Goal: Communication & Community: Answer question/provide support

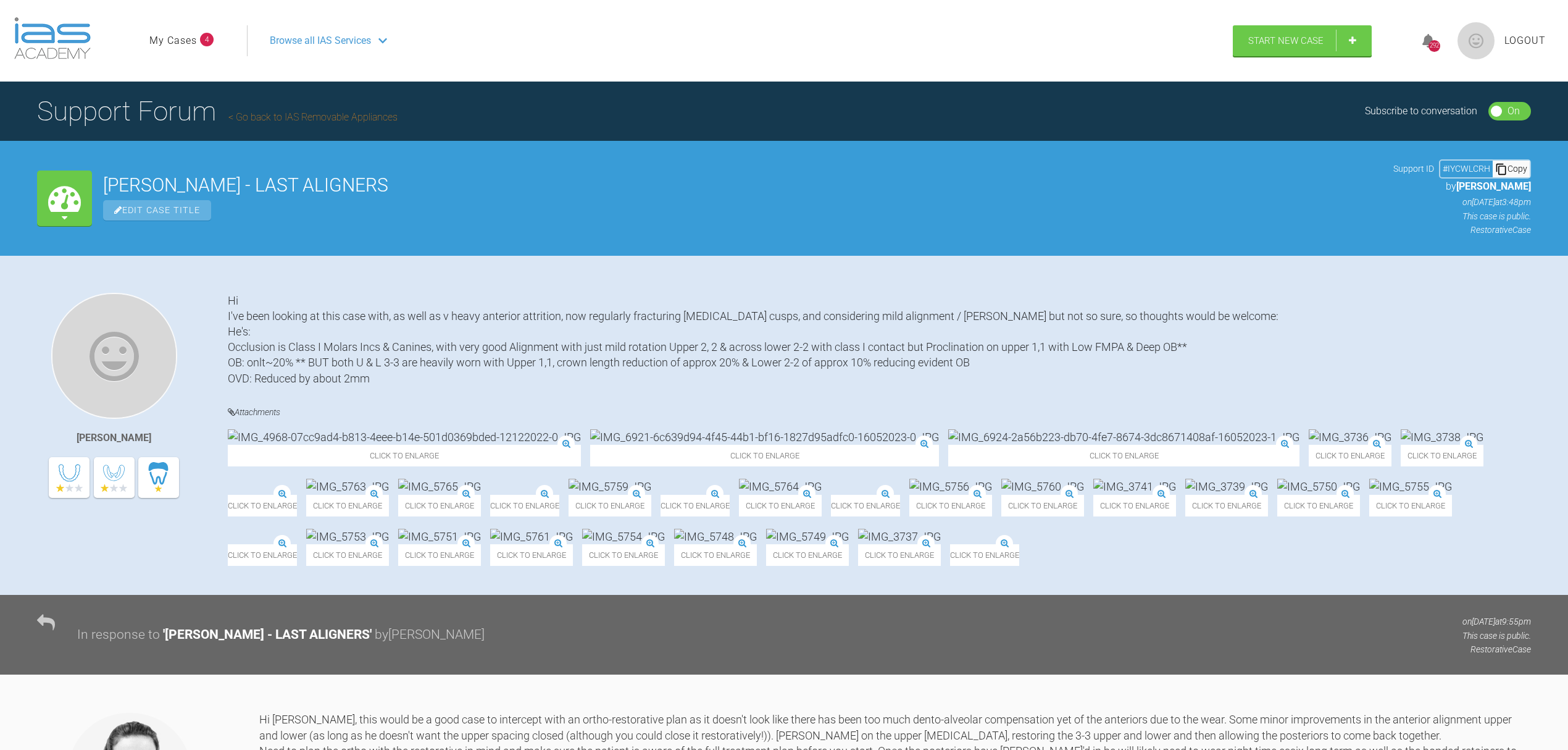
click at [181, 36] on link "My Cases" at bounding box center [173, 41] width 47 height 16
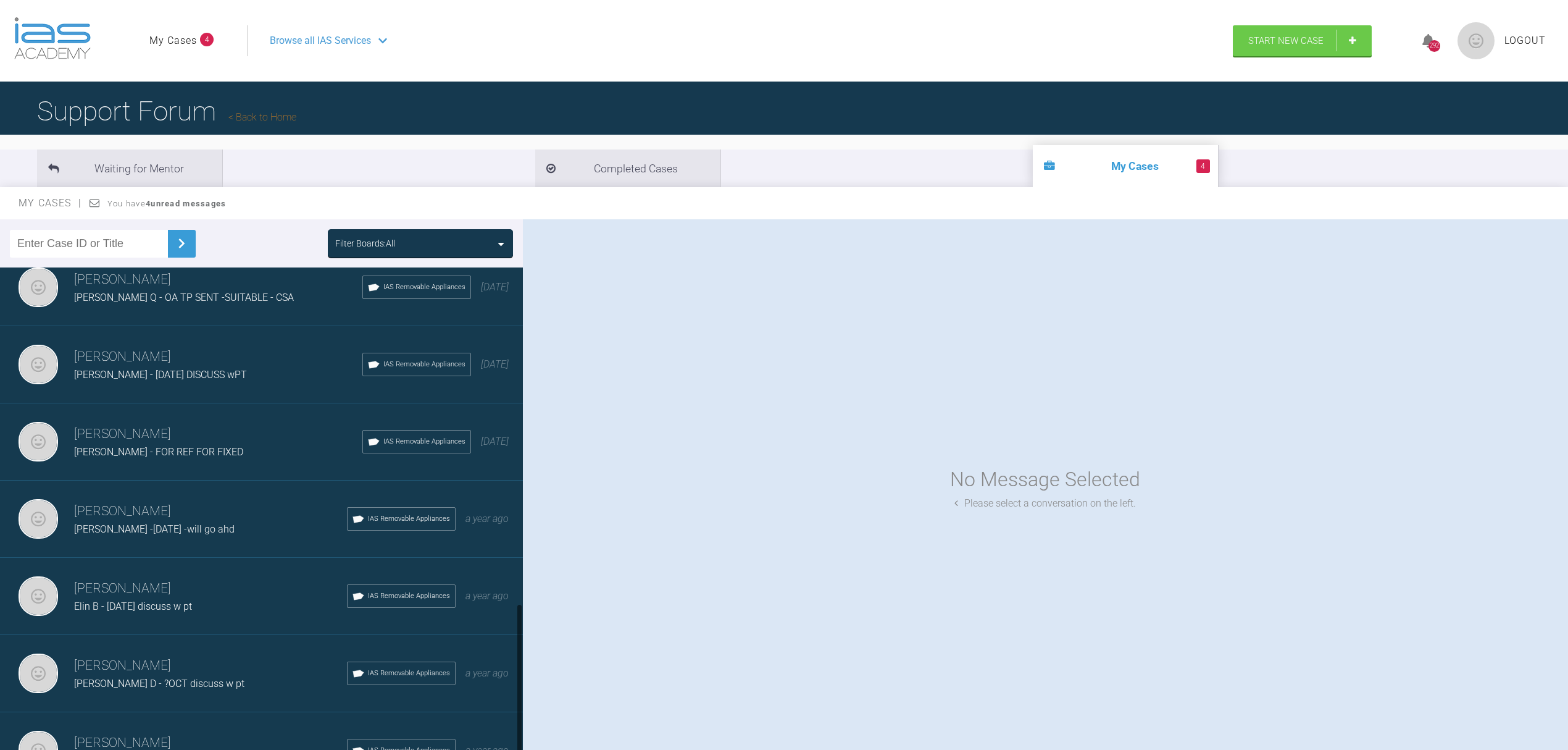
scroll to position [1081, 0]
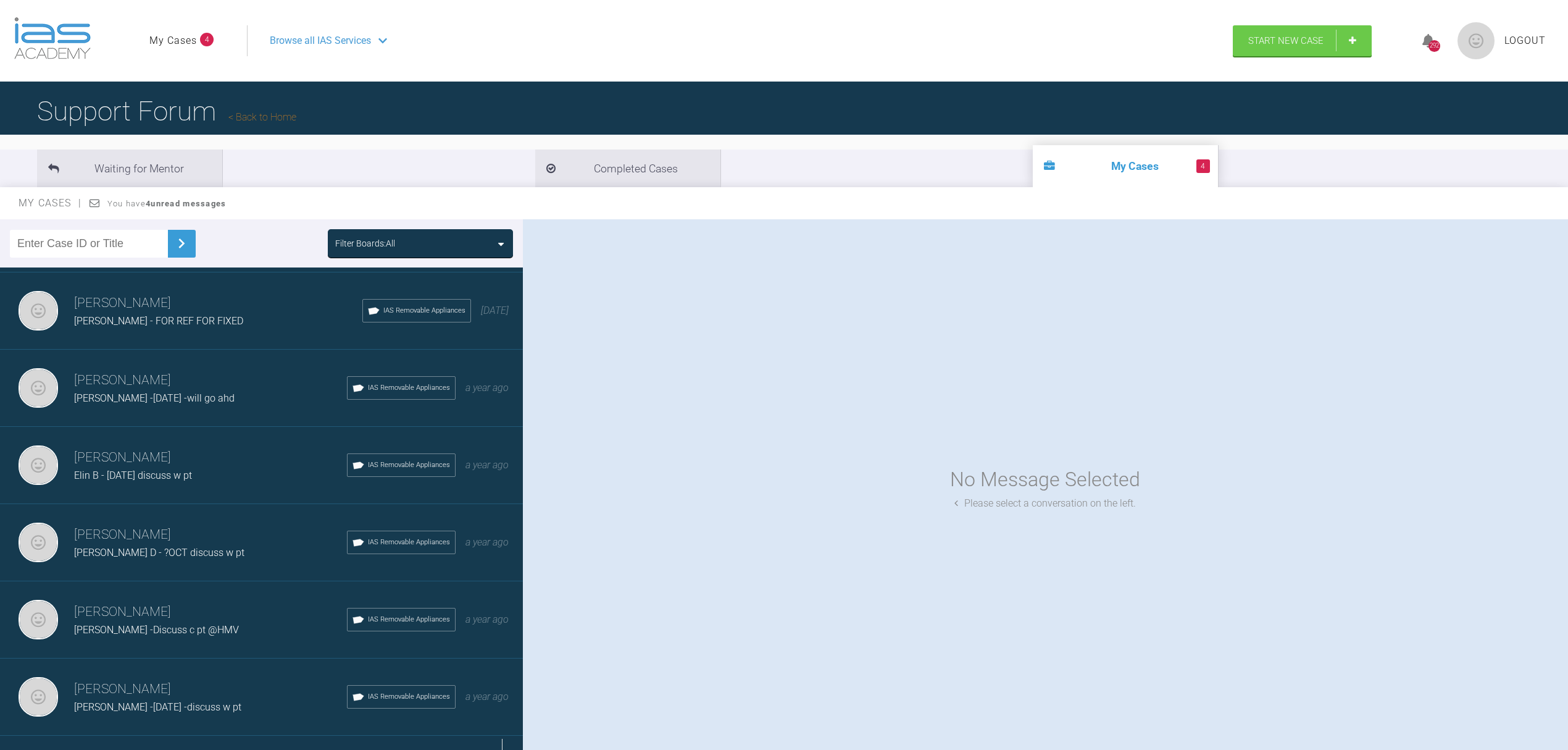
click at [502, 736] on div "Load more" at bounding box center [267, 755] width 536 height 39
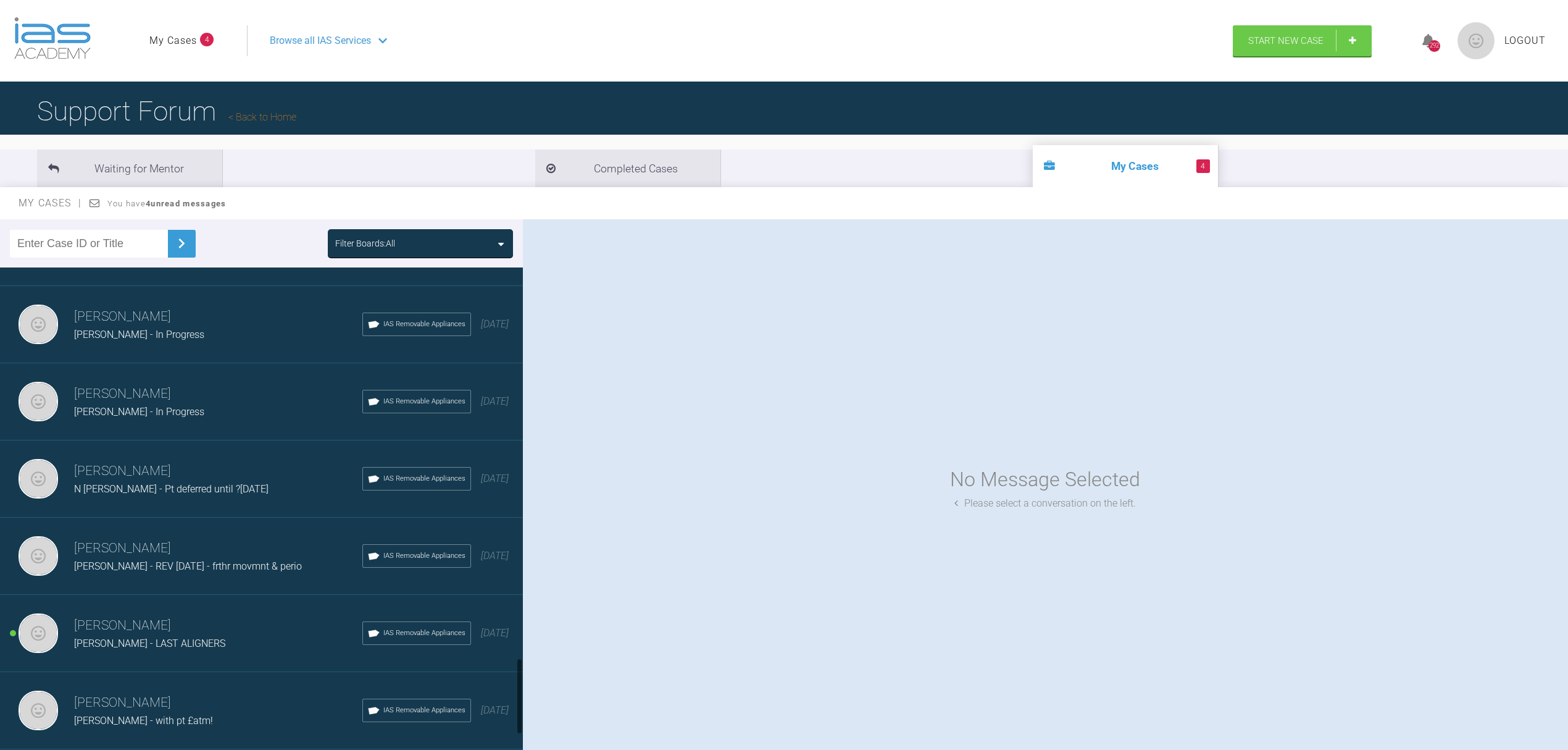
scroll to position [2481, 0]
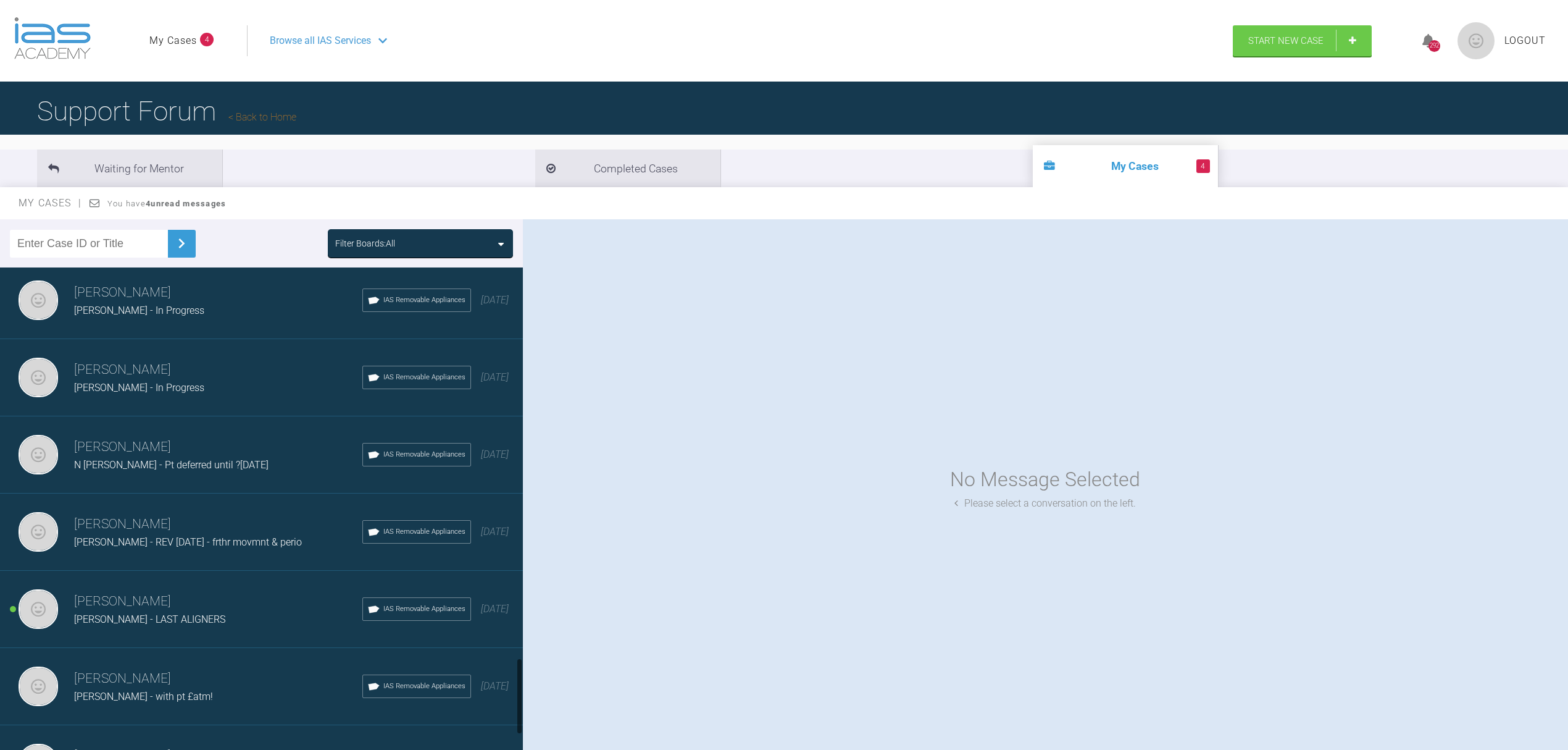
click at [127, 614] on span "[PERSON_NAME] - LAST ALIGNERS" at bounding box center [150, 620] width 151 height 12
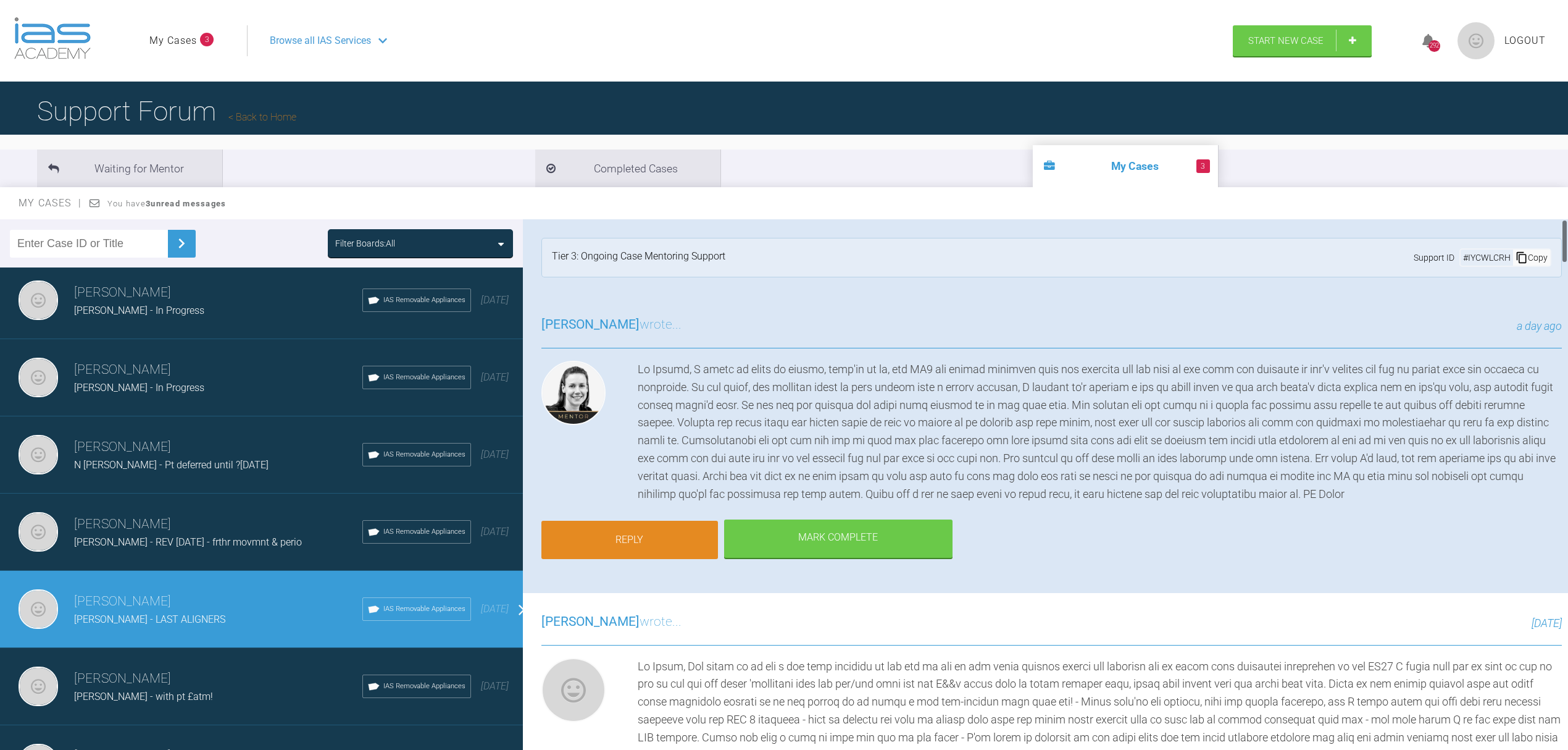
click at [635, 536] on link "Reply" at bounding box center [630, 540] width 176 height 39
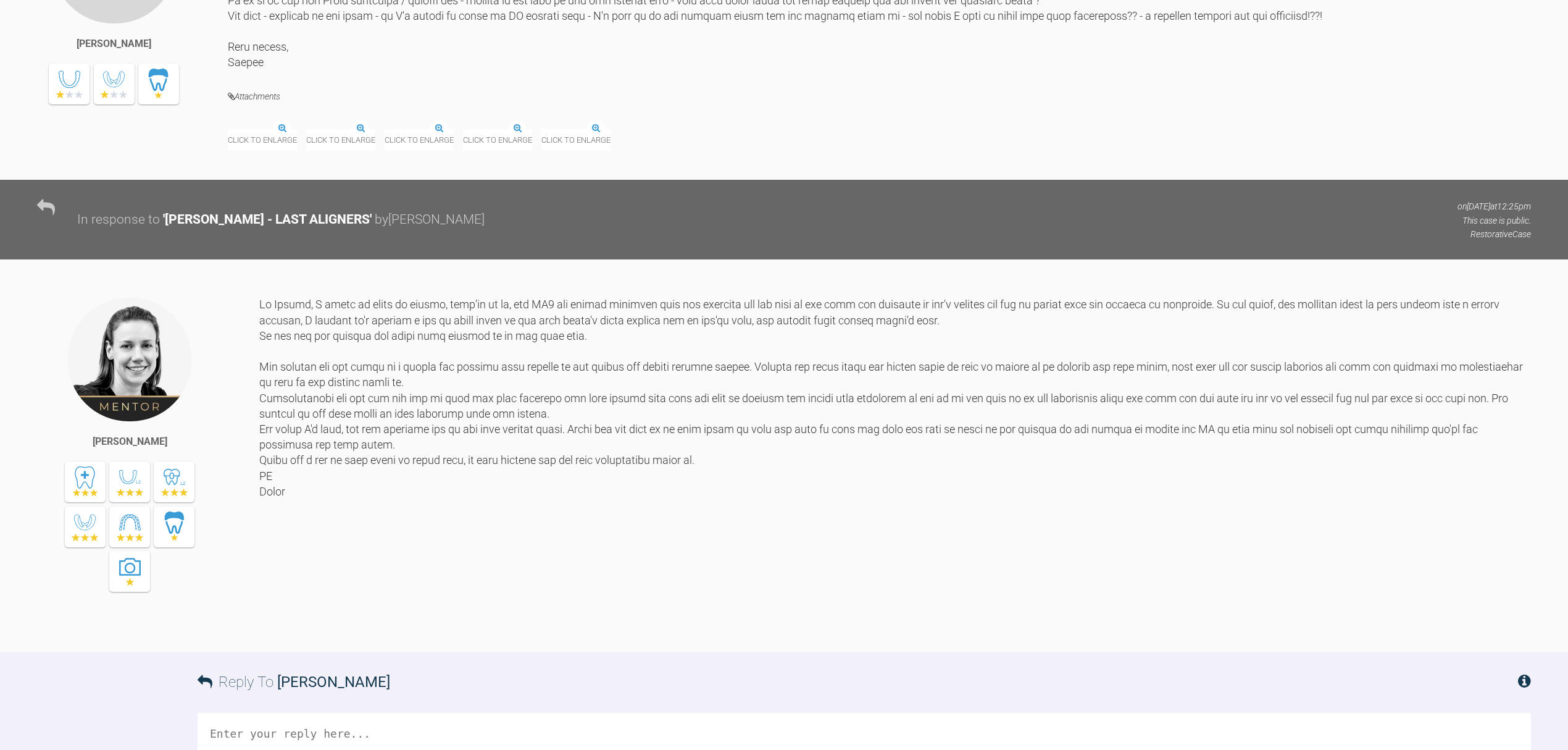
scroll to position [12359, 0]
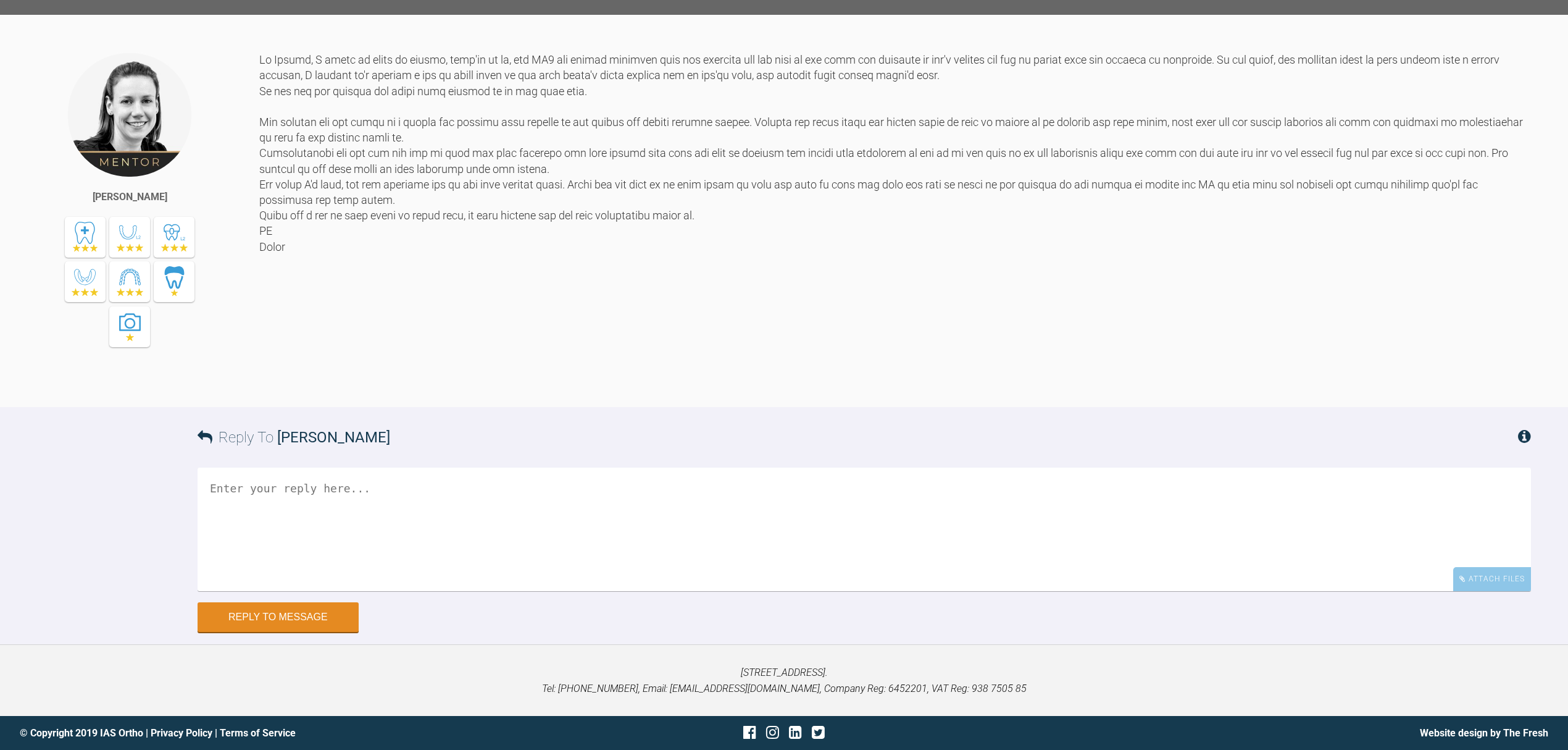
click at [233, 526] on textarea at bounding box center [864, 529] width 1333 height 124
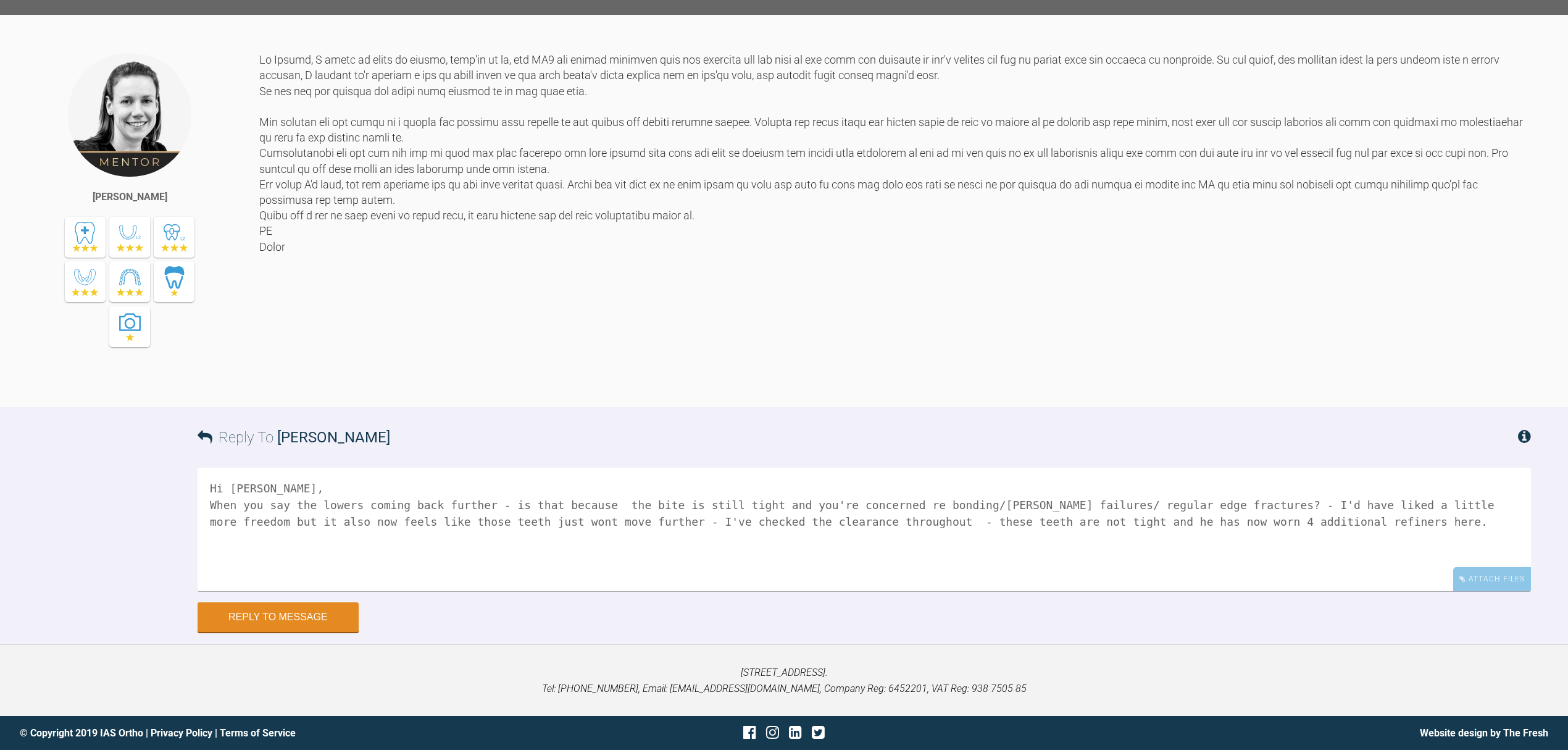
click at [401, 519] on textarea "Hi [PERSON_NAME], When you say the lowers coming back further - is that because…" at bounding box center [864, 529] width 1333 height 124
click at [1046, 522] on textarea "Hi [PERSON_NAME], When you say the lowers coming back further - is that because…" at bounding box center [864, 529] width 1333 height 124
click at [1201, 520] on textarea "Hi [PERSON_NAME], When you say the lowers coming back further - is that because…" at bounding box center [864, 529] width 1333 height 124
paste textarea "For the lower we have tried to improve the rotation and retracted the teeth as …"
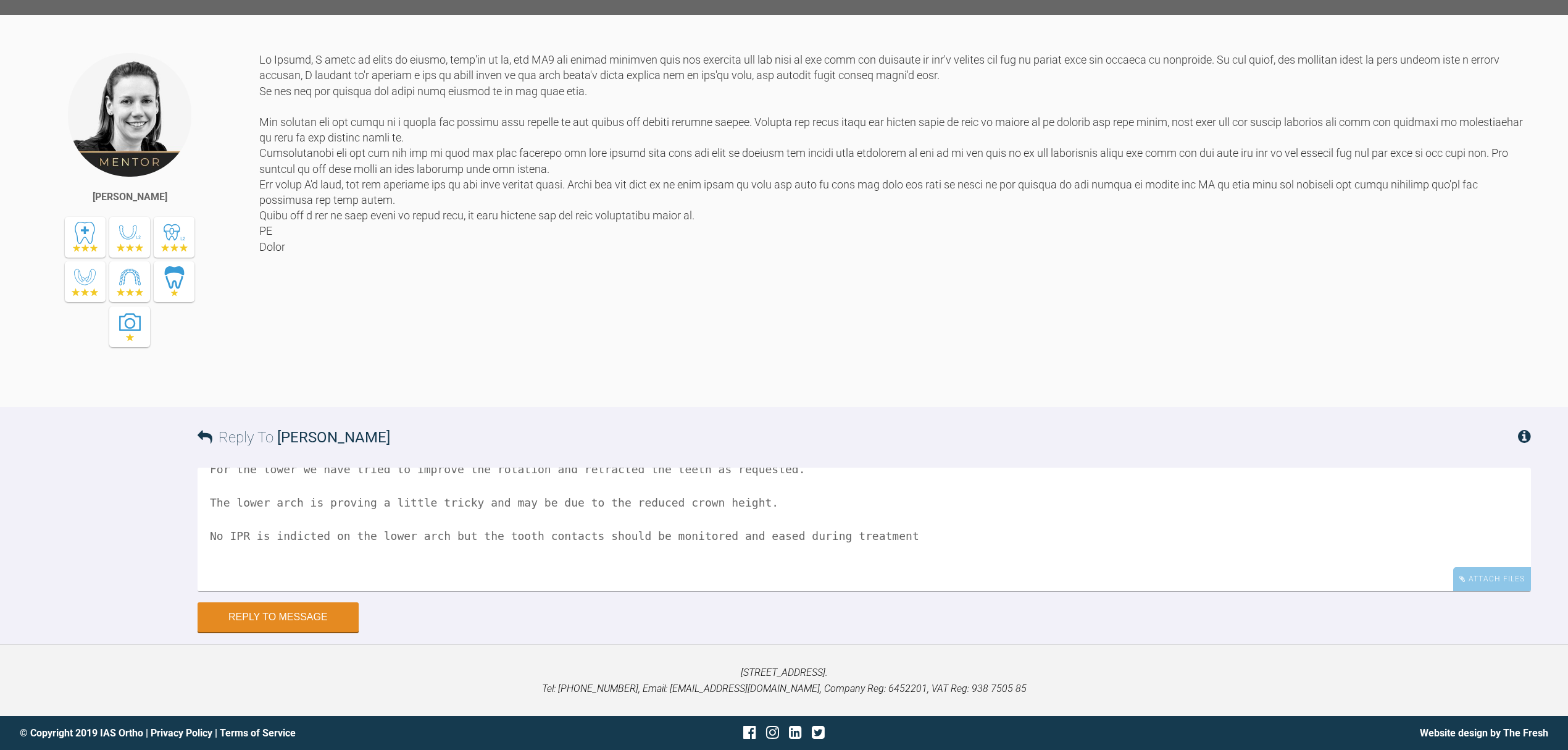
click at [208, 586] on textarea "Hi [PERSON_NAME], When you say the lowers coming back further - is that because…" at bounding box center [864, 529] width 1333 height 124
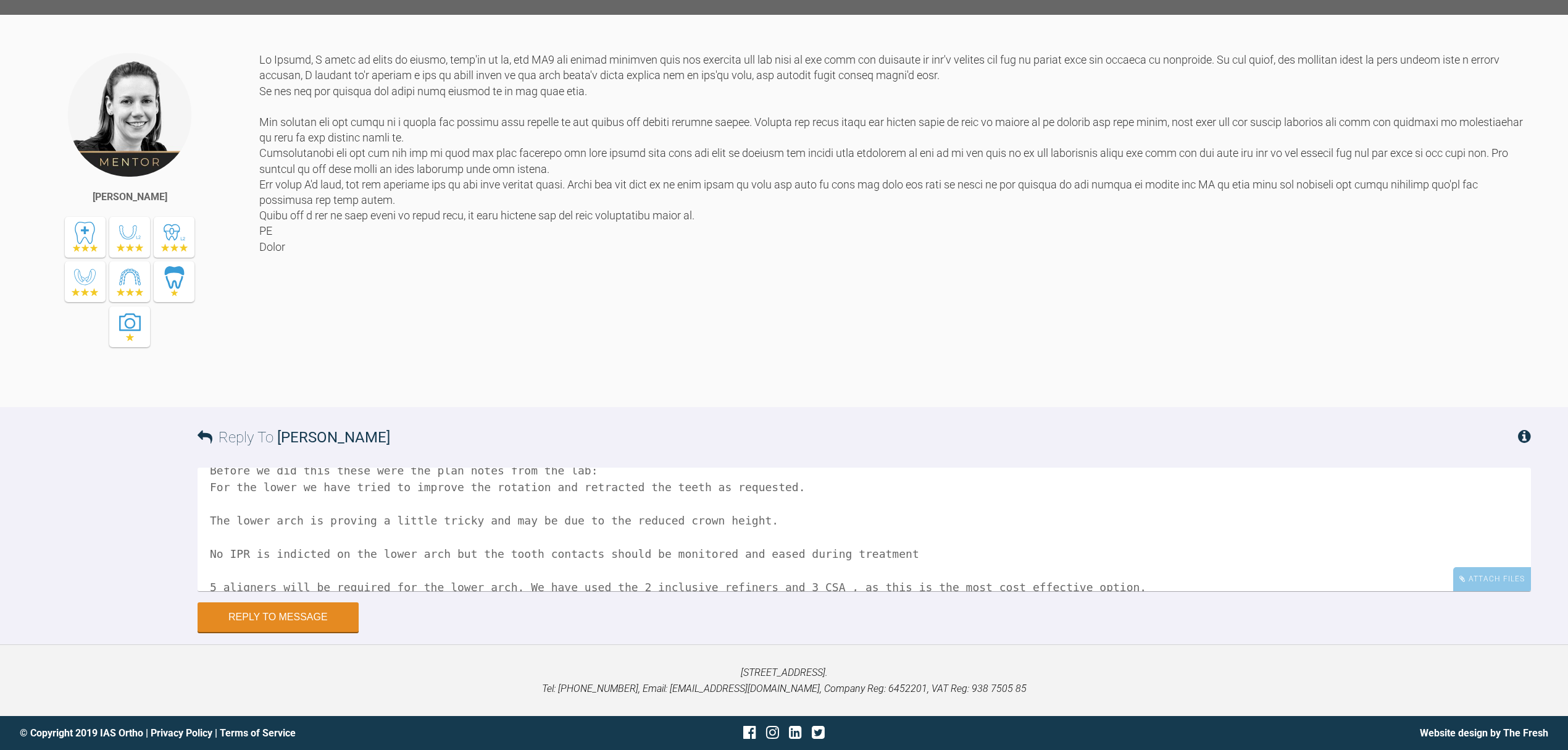
click at [210, 525] on textarea "Hi [PERSON_NAME], When you say the lowers coming back further - is that because…" at bounding box center [864, 529] width 1333 height 124
click at [213, 551] on textarea "Hi [PERSON_NAME], When you say the lowers coming back further - is that because…" at bounding box center [864, 529] width 1333 height 124
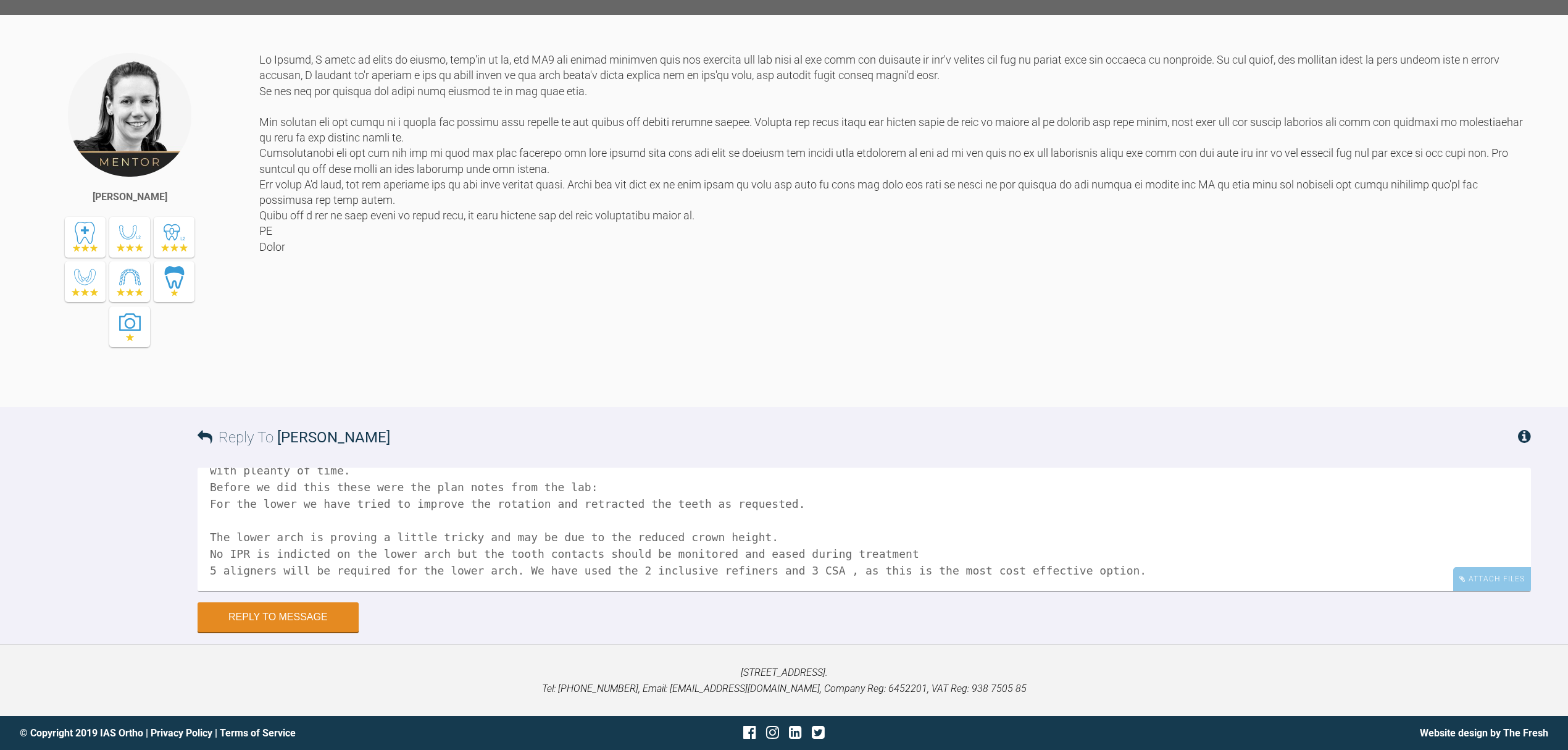
scroll to position [50, 0]
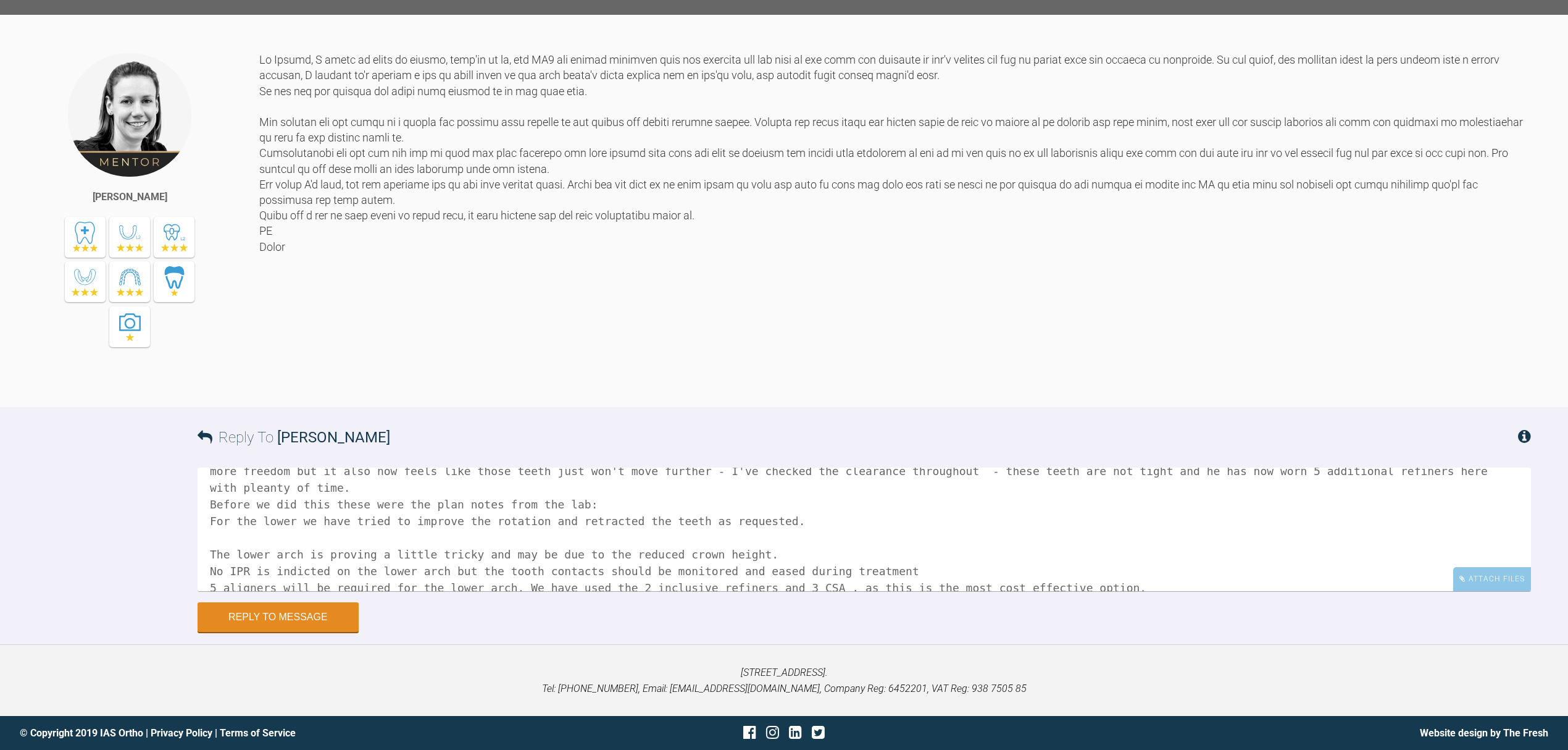
click at [221, 520] on textarea "Hi [PERSON_NAME], When you say the lowers coming back further - is that because…" at bounding box center [864, 529] width 1333 height 124
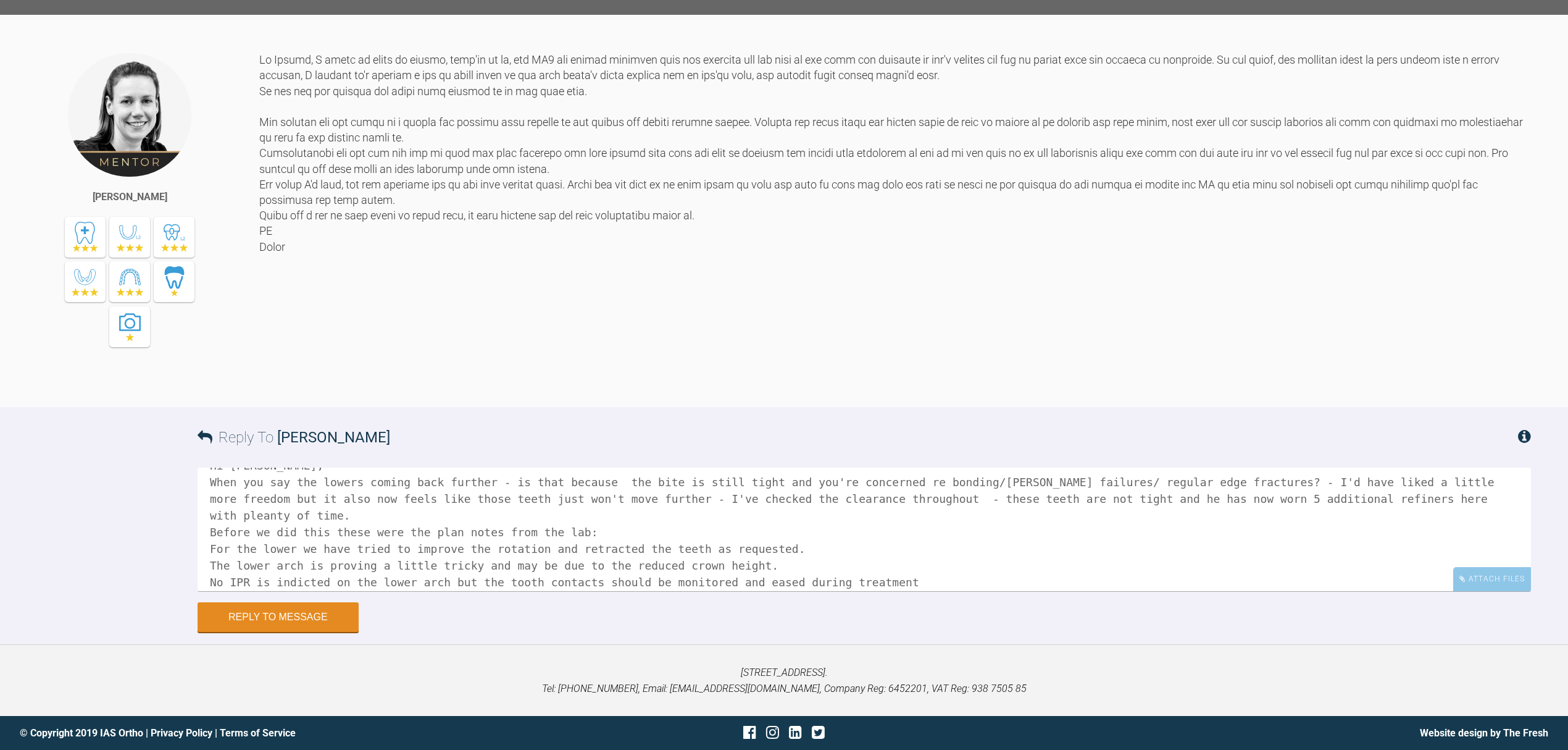
scroll to position [35, 0]
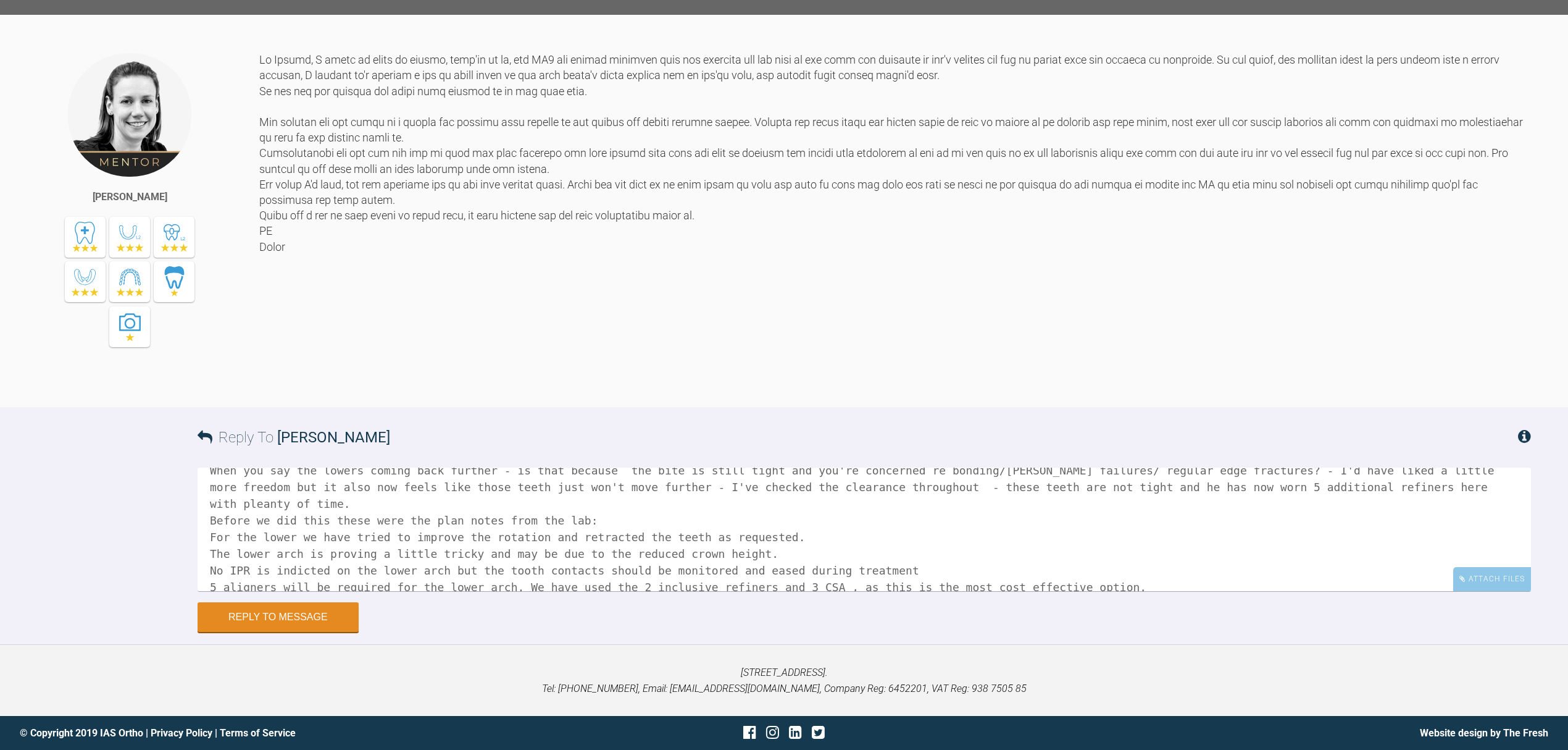
click at [1072, 563] on textarea "Hi [PERSON_NAME], When you say the lowers coming back further - is that because…" at bounding box center [864, 529] width 1333 height 124
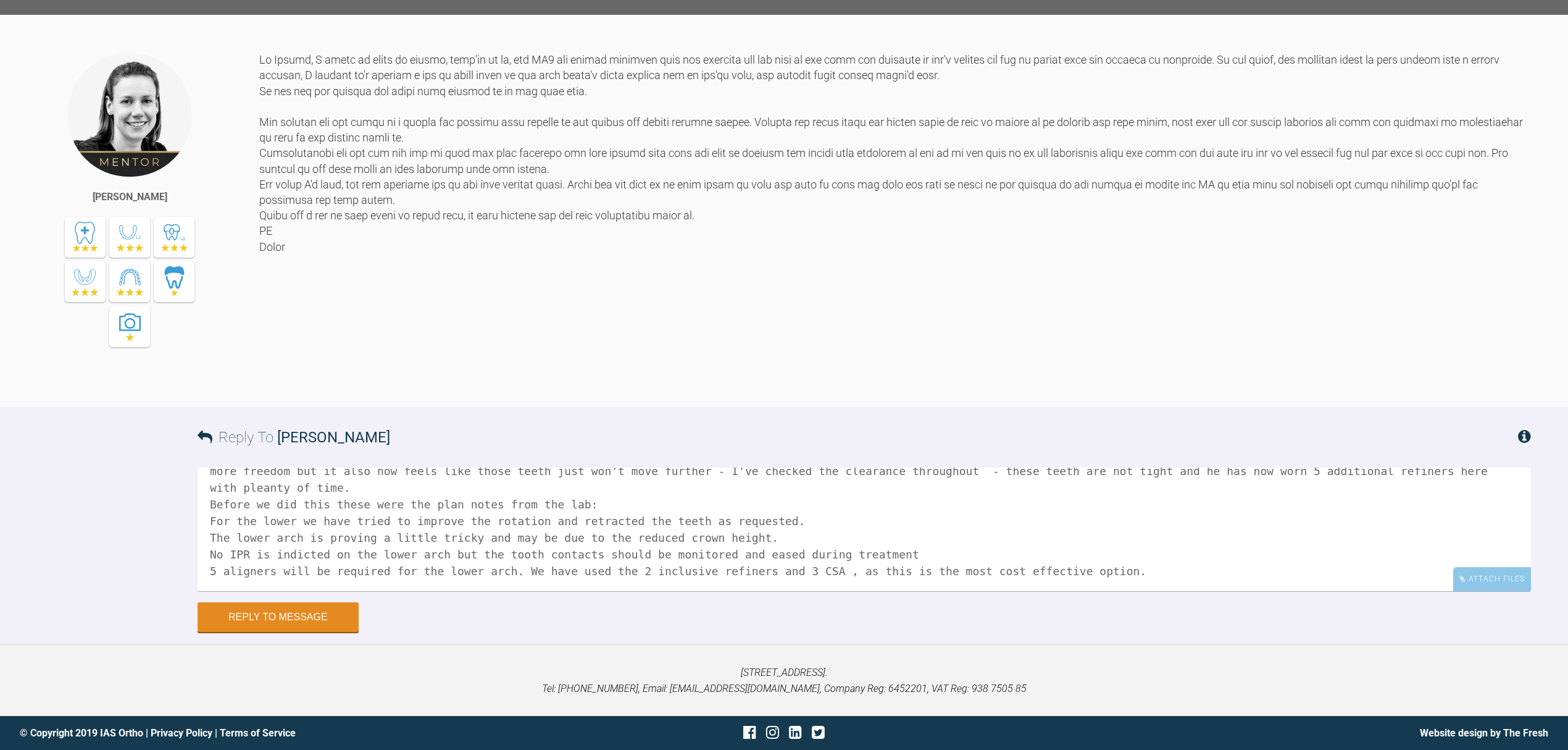
scroll to position [53, 0]
click at [573, 588] on textarea "Hi [PERSON_NAME], When you say the lowers coming back further - is that because…" at bounding box center [864, 529] width 1333 height 124
click at [744, 574] on textarea "Hi [PERSON_NAME], When you say the lowers coming back further - is that because…" at bounding box center [864, 529] width 1333 height 124
click at [742, 579] on textarea "Hi [PERSON_NAME], When you say the lowers coming back further - is that because…" at bounding box center [864, 529] width 1333 height 124
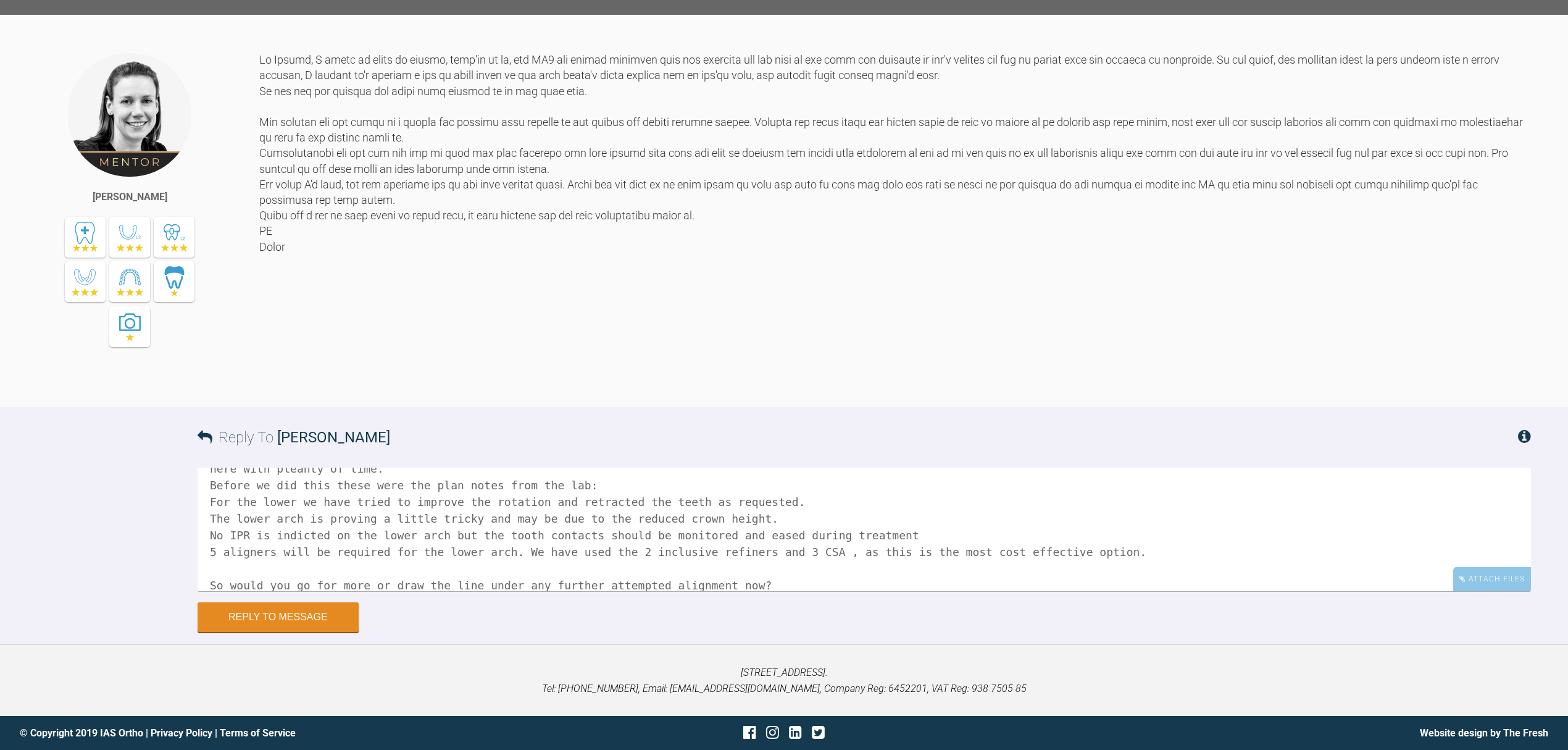
scroll to position [87, 0]
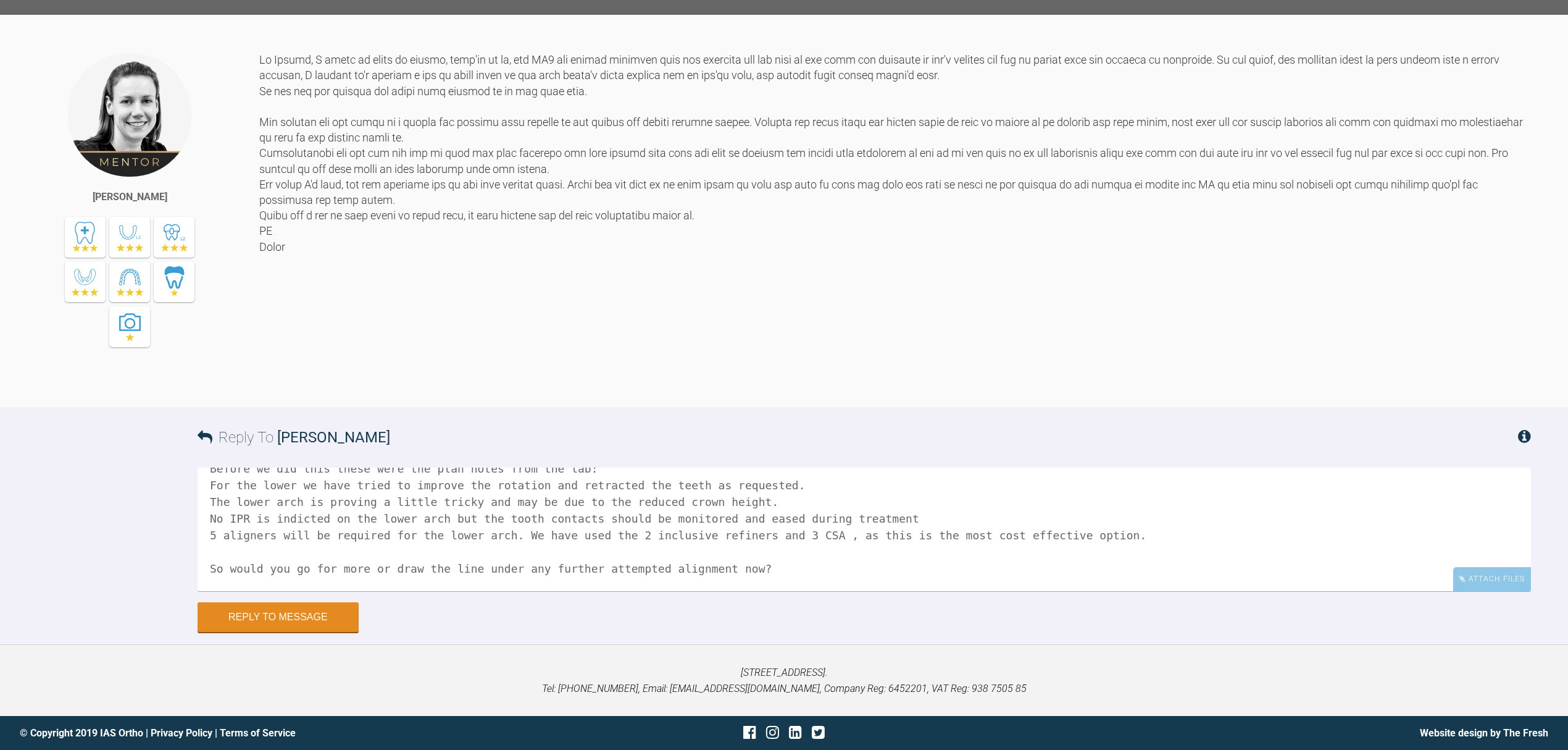
click at [363, 584] on textarea "Hi [PERSON_NAME], When you say the lowers coming back further - is that because…" at bounding box center [864, 529] width 1333 height 124
click at [502, 586] on textarea at bounding box center [864, 529] width 1333 height 124
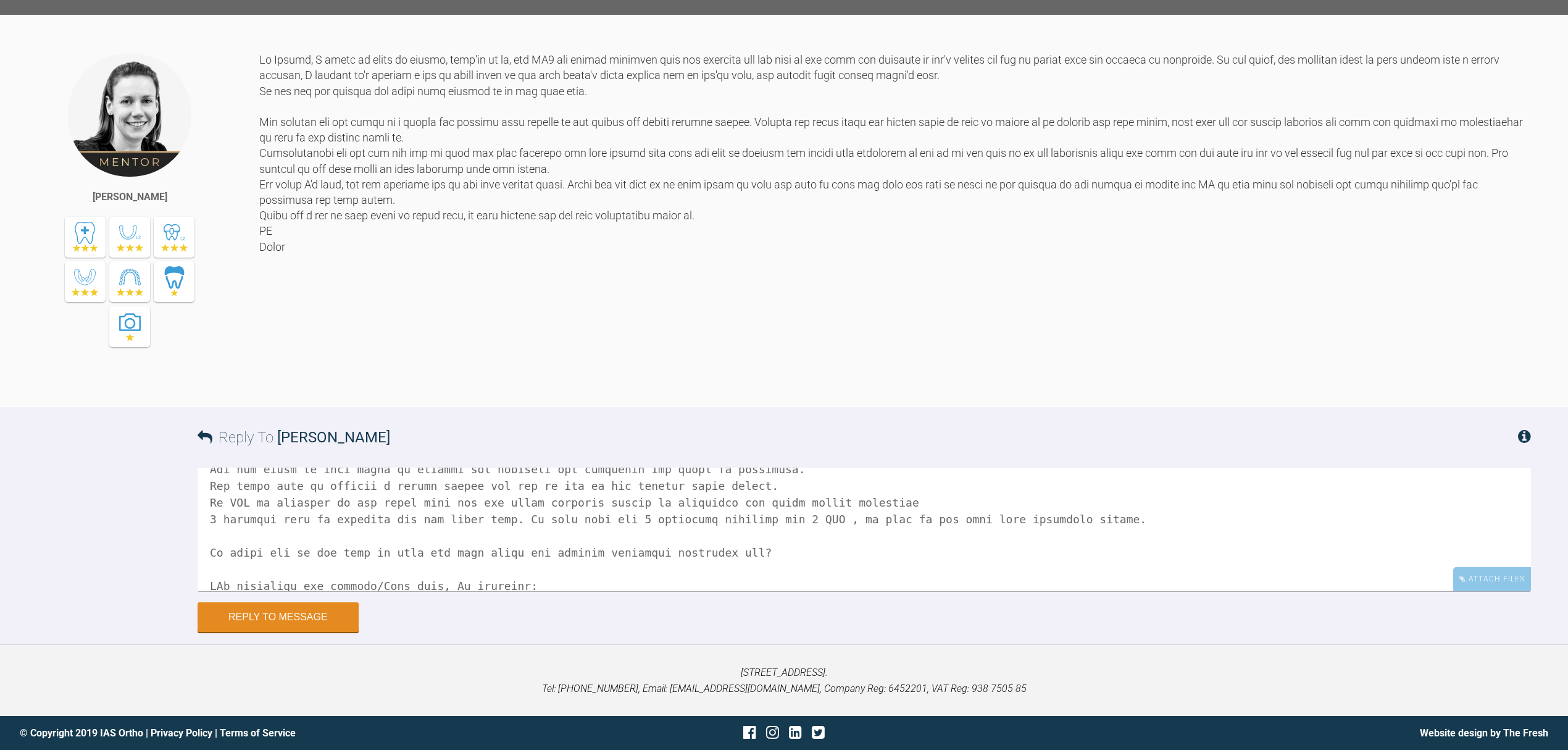
click at [655, 587] on textarea at bounding box center [864, 529] width 1333 height 124
click at [238, 566] on textarea at bounding box center [864, 529] width 1333 height 124
click at [233, 568] on textarea at bounding box center [864, 529] width 1333 height 124
click at [1070, 493] on textarea at bounding box center [864, 529] width 1333 height 124
click at [1070, 495] on textarea at bounding box center [864, 529] width 1333 height 124
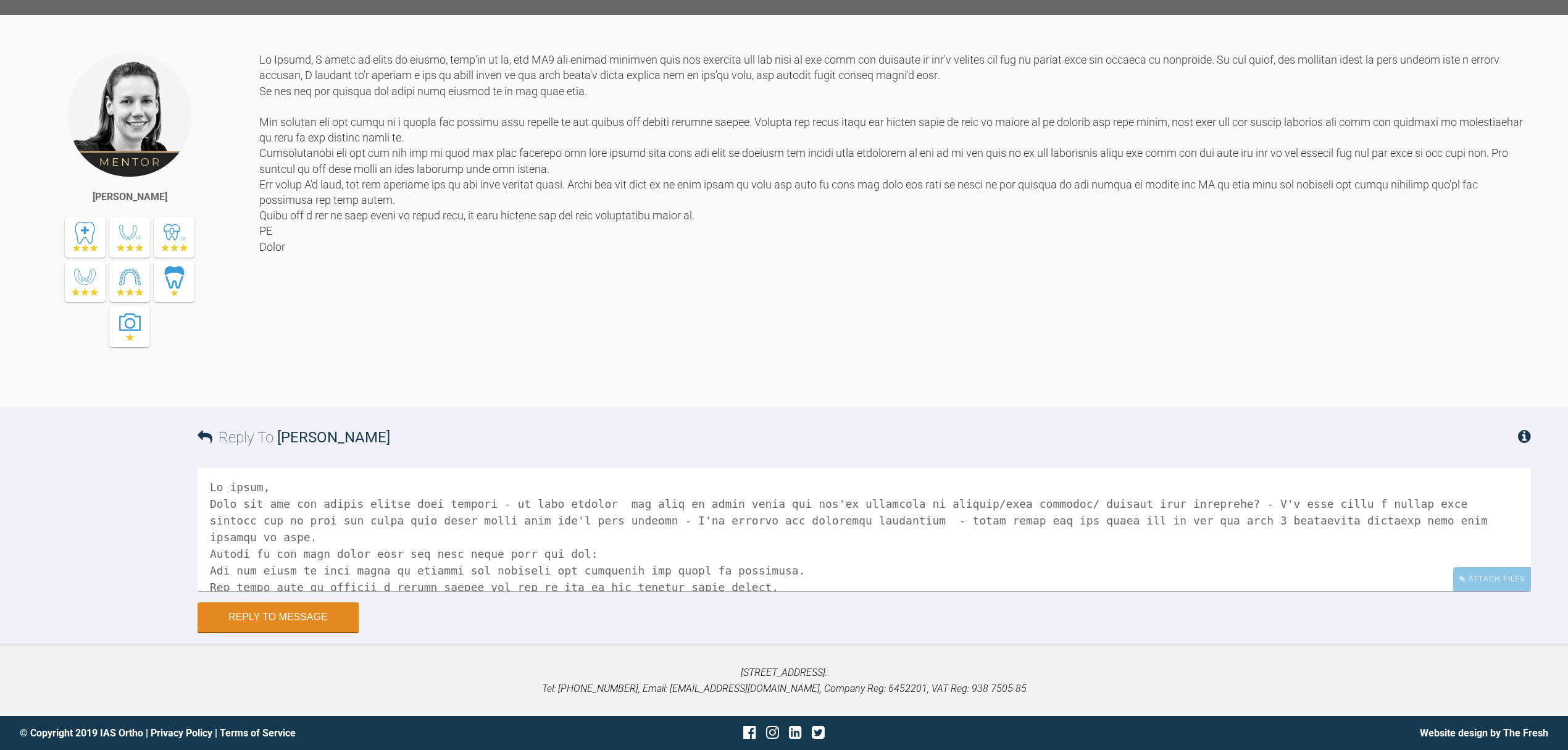
scroll to position [0, 0]
click at [208, 551] on textarea at bounding box center [864, 529] width 1333 height 124
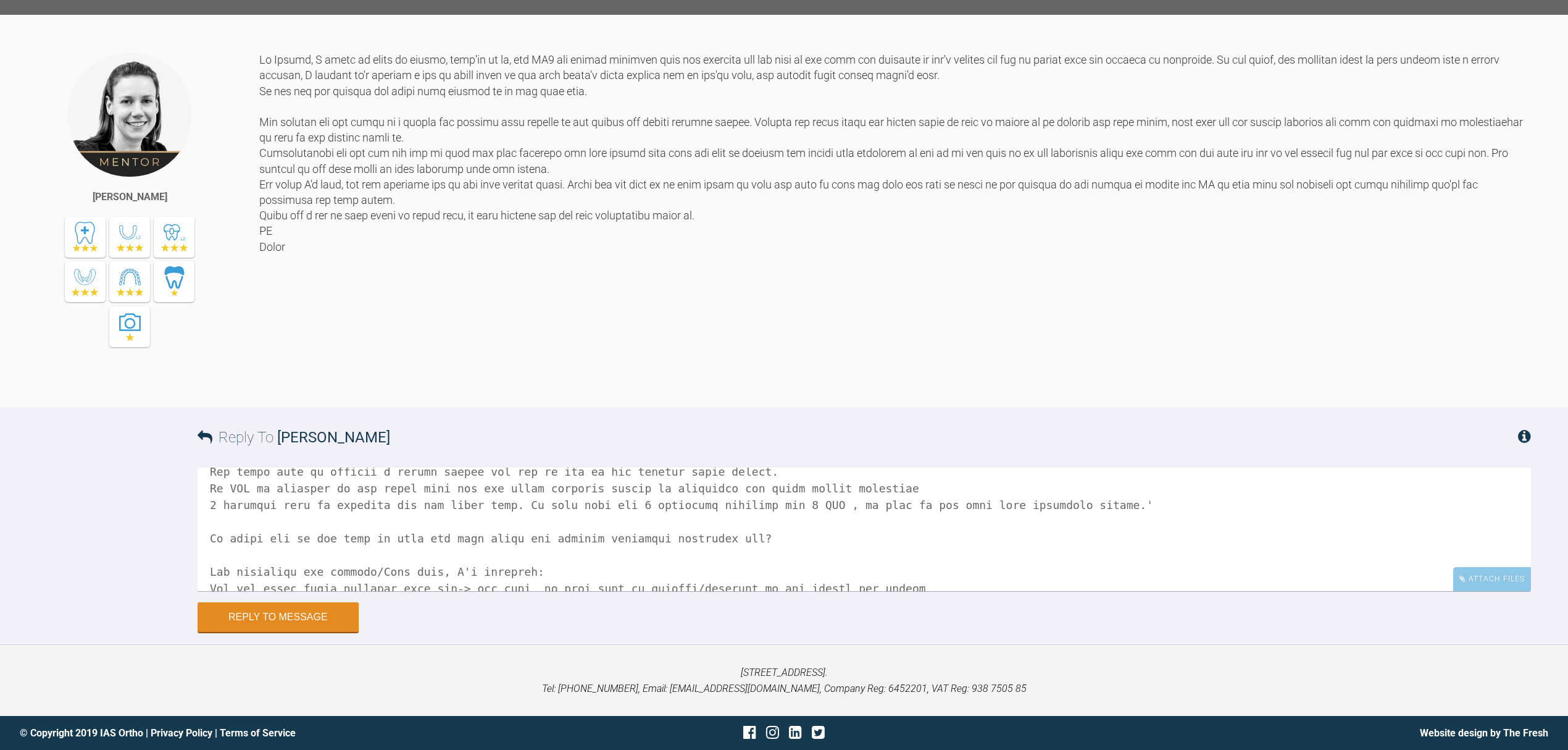
scroll to position [117, 0]
drag, startPoint x: 613, startPoint y: 569, endPoint x: 205, endPoint y: 569, distance: 408.0
click at [205, 569] on textarea at bounding box center [864, 529] width 1333 height 124
click at [468, 571] on textarea at bounding box center [864, 529] width 1333 height 124
click at [571, 571] on textarea at bounding box center [864, 529] width 1333 height 124
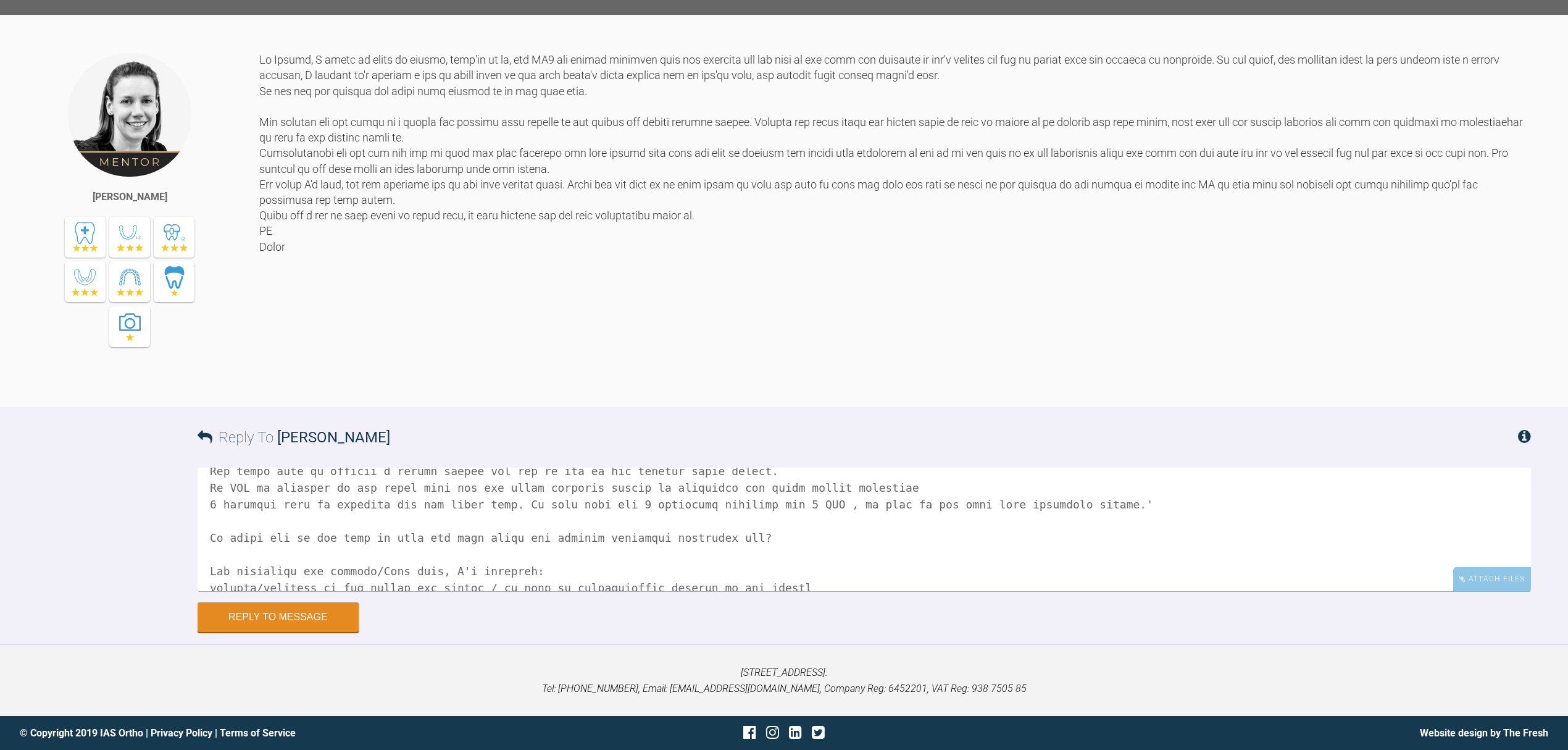
click at [766, 571] on textarea at bounding box center [864, 529] width 1333 height 124
click at [211, 569] on textarea at bounding box center [864, 529] width 1333 height 124
drag, startPoint x: 415, startPoint y: 565, endPoint x: 477, endPoint y: 562, distance: 62.1
click at [477, 562] on textarea at bounding box center [864, 529] width 1333 height 124
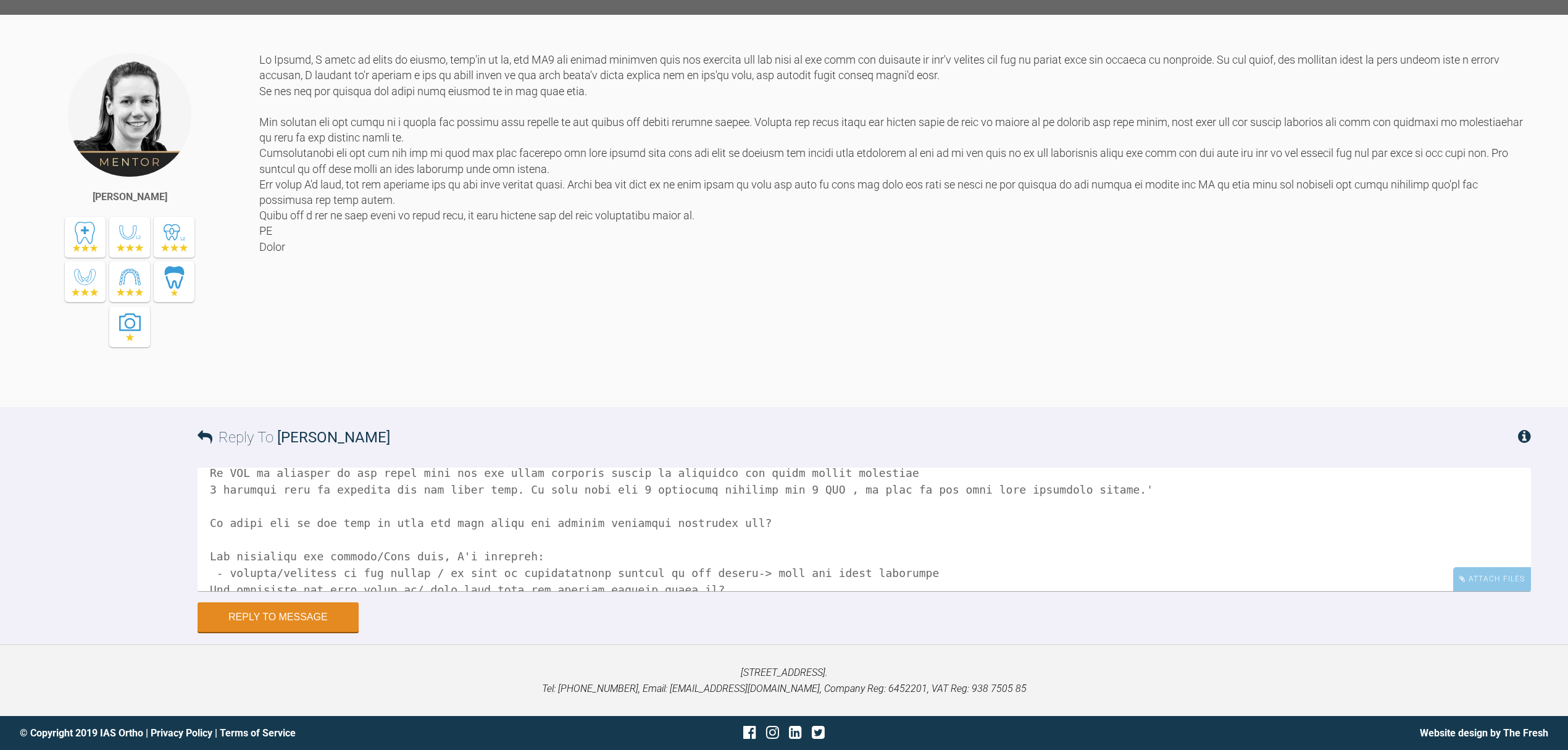
scroll to position [134, 0]
click at [712, 556] on textarea at bounding box center [864, 529] width 1333 height 124
click at [208, 572] on textarea at bounding box center [864, 529] width 1333 height 124
click at [211, 591] on textarea at bounding box center [864, 529] width 1333 height 124
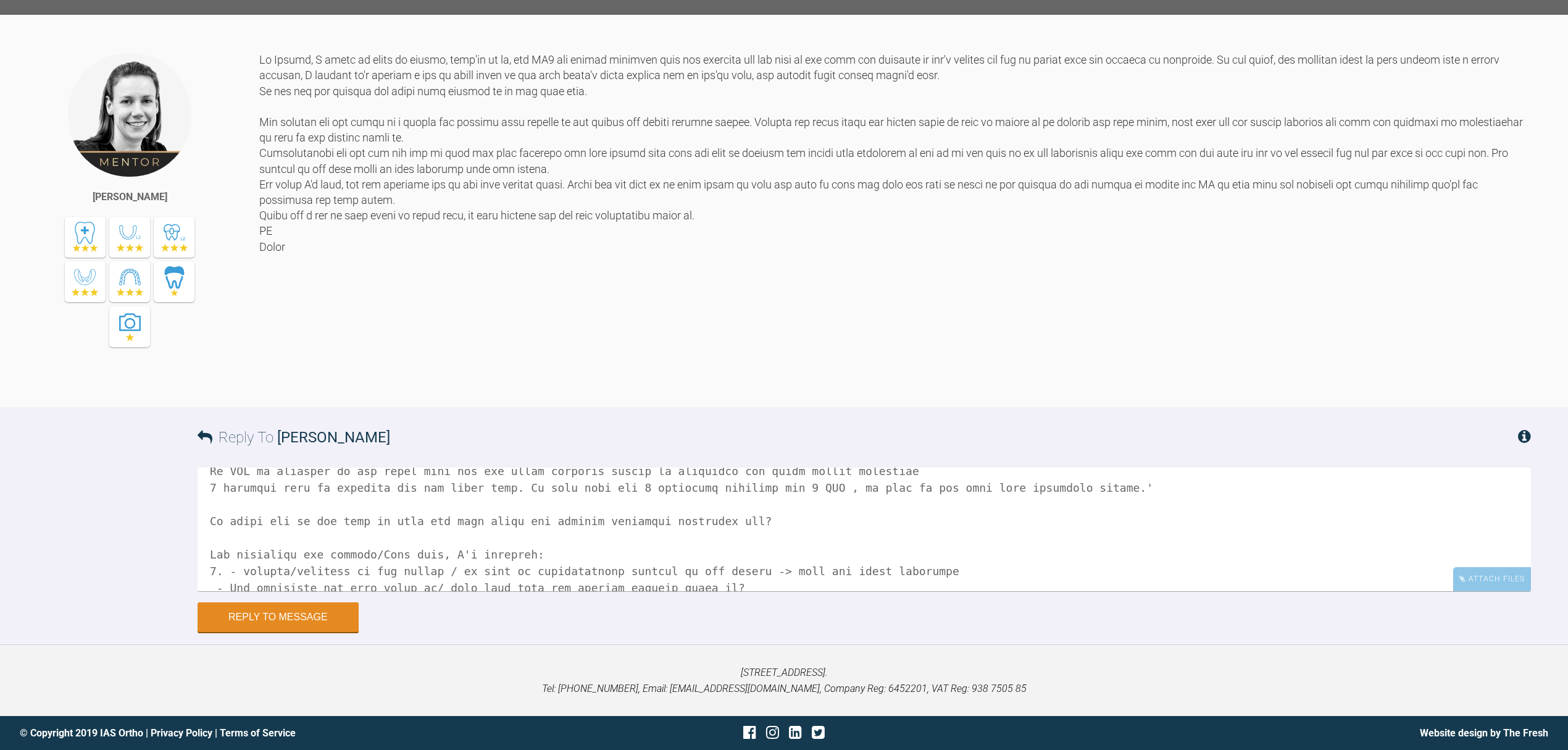
click at [209, 591] on textarea at bounding box center [864, 529] width 1333 height 124
click at [717, 591] on textarea at bounding box center [864, 529] width 1333 height 124
click at [341, 589] on textarea at bounding box center [864, 529] width 1333 height 124
click at [339, 584] on textarea at bounding box center [864, 529] width 1333 height 124
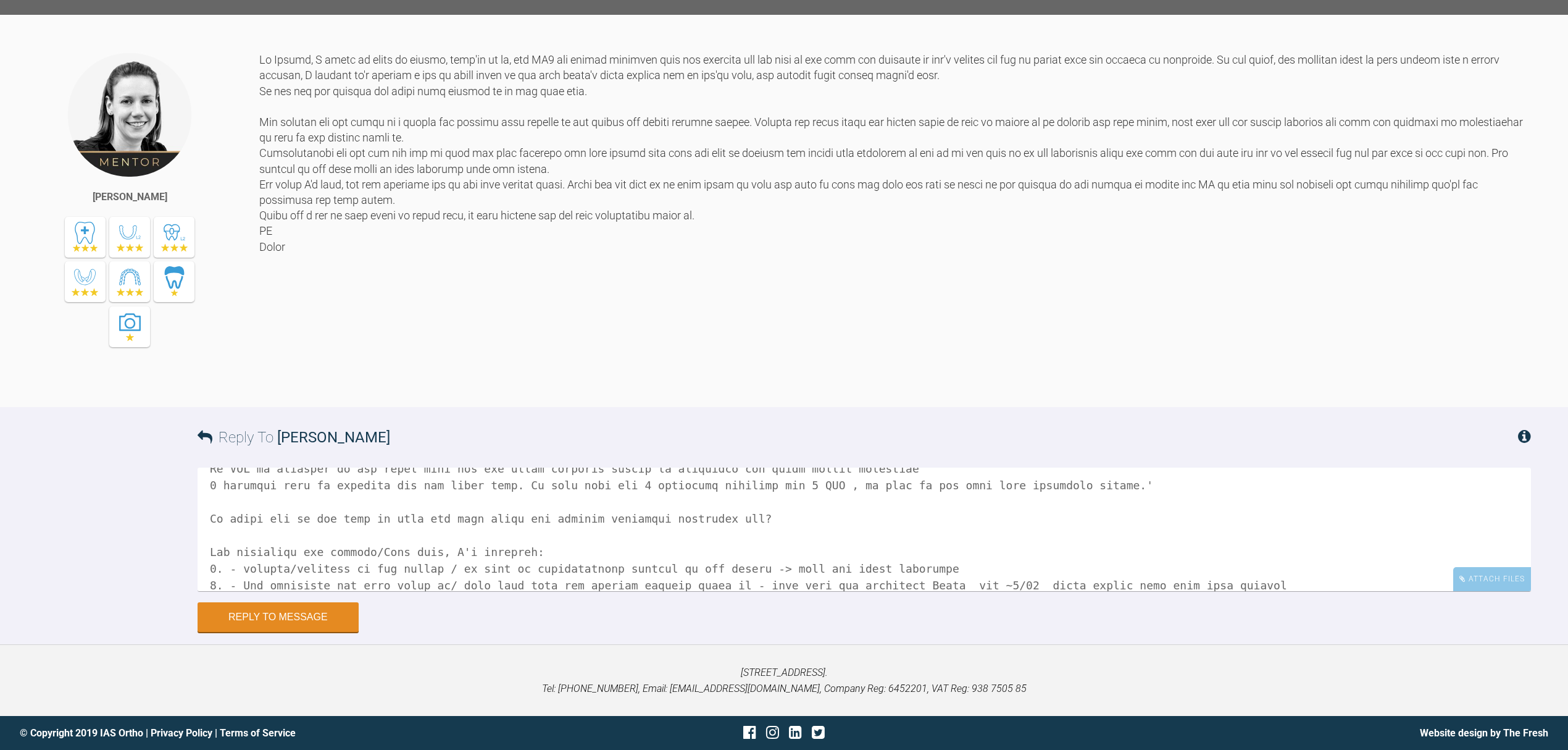
click at [225, 583] on textarea at bounding box center [864, 529] width 1333 height 124
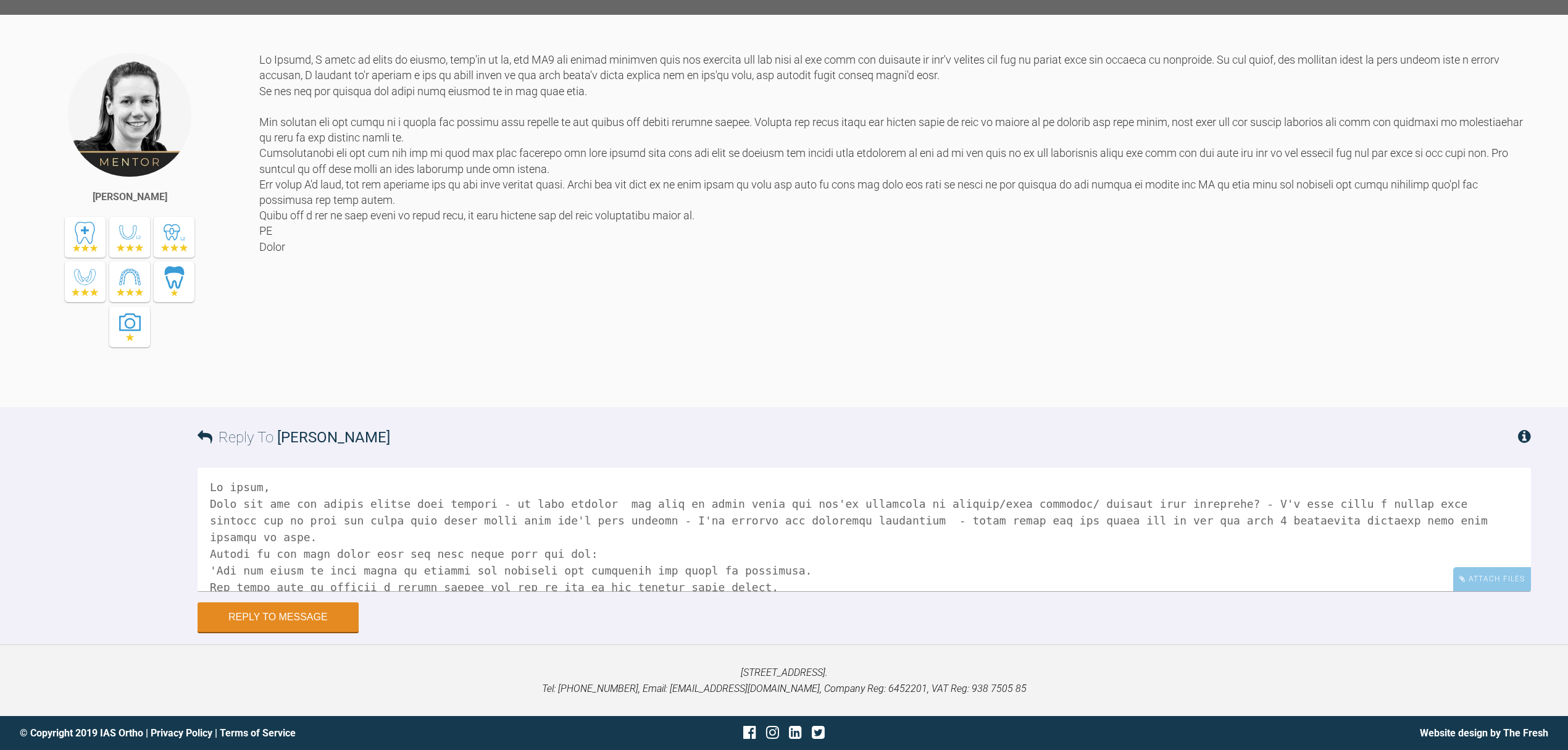
scroll to position [0, 0]
click at [356, 504] on textarea at bounding box center [864, 529] width 1333 height 124
click at [480, 505] on textarea at bounding box center [864, 529] width 1333 height 124
click at [1175, 505] on textarea at bounding box center [864, 529] width 1333 height 124
click at [1336, 508] on textarea at bounding box center [864, 529] width 1333 height 124
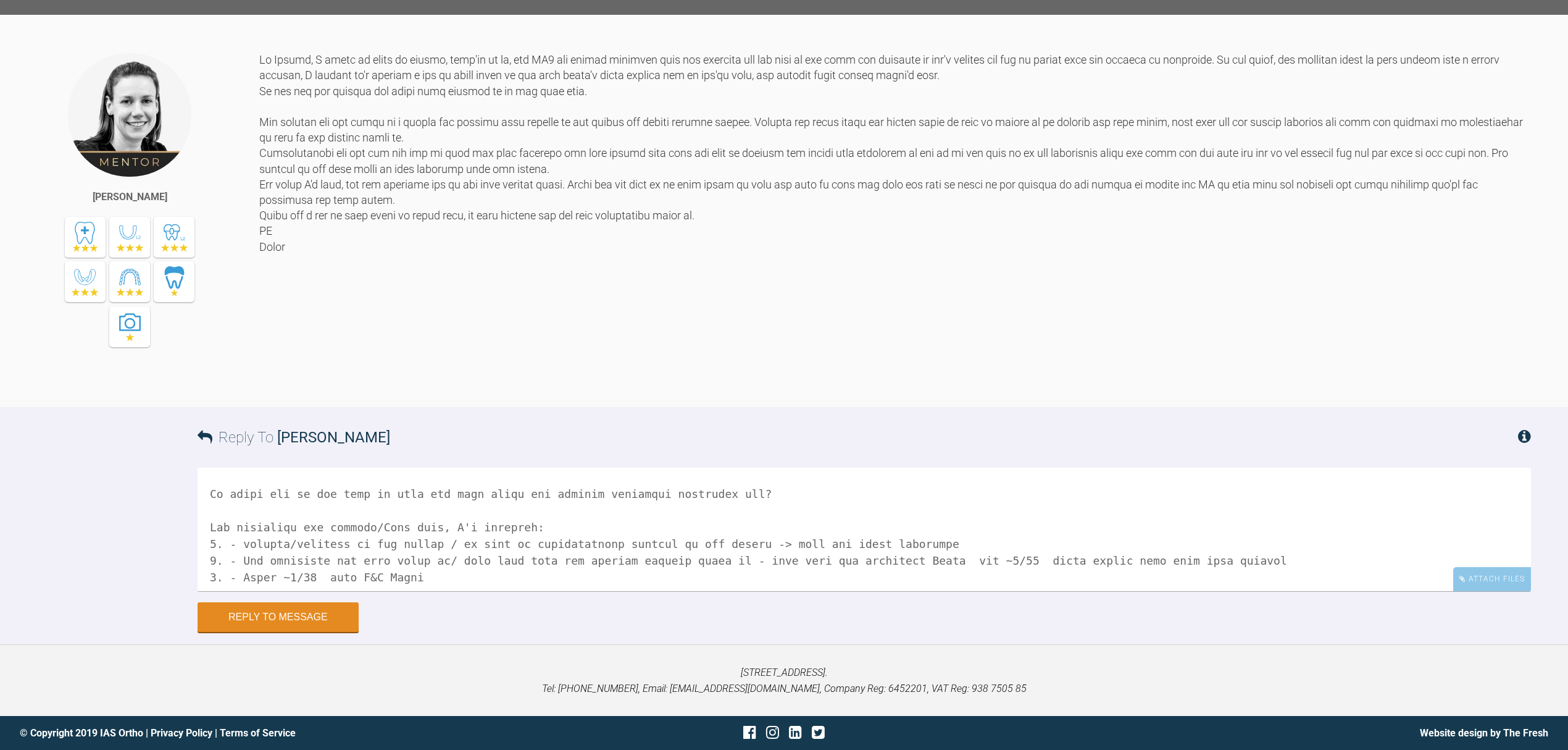
scroll to position [168, 0]
click at [729, 485] on textarea at bounding box center [864, 529] width 1333 height 124
click at [769, 487] on textarea at bounding box center [864, 529] width 1333 height 124
drag, startPoint x: 285, startPoint y: 620, endPoint x: 326, endPoint y: 505, distance: 122.1
click at [326, 505] on div "Reply To [PERSON_NAME] Attach Files Drag and drop files here! Reply to Message" at bounding box center [784, 519] width 1568 height 225
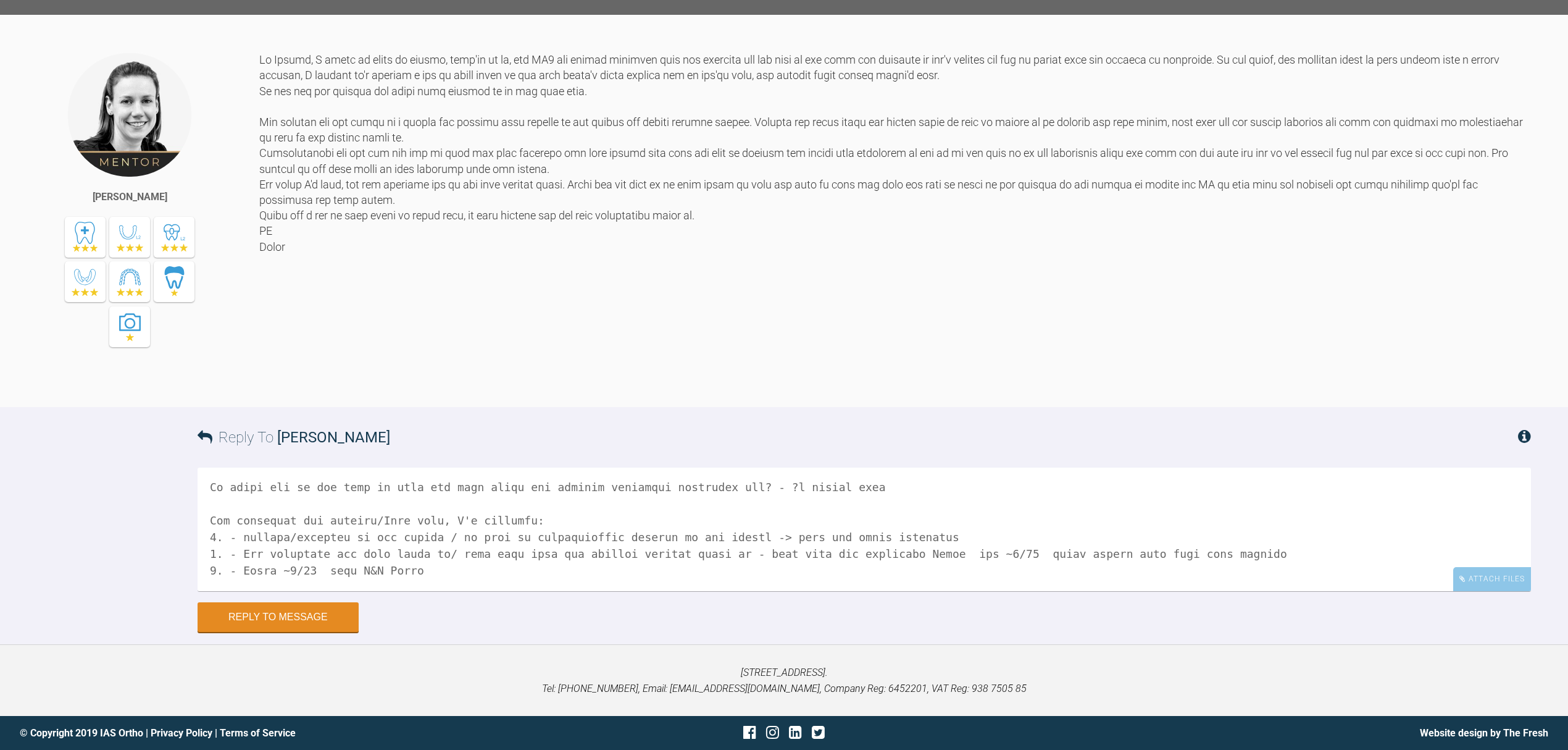
click at [413, 573] on textarea at bounding box center [864, 529] width 1333 height 124
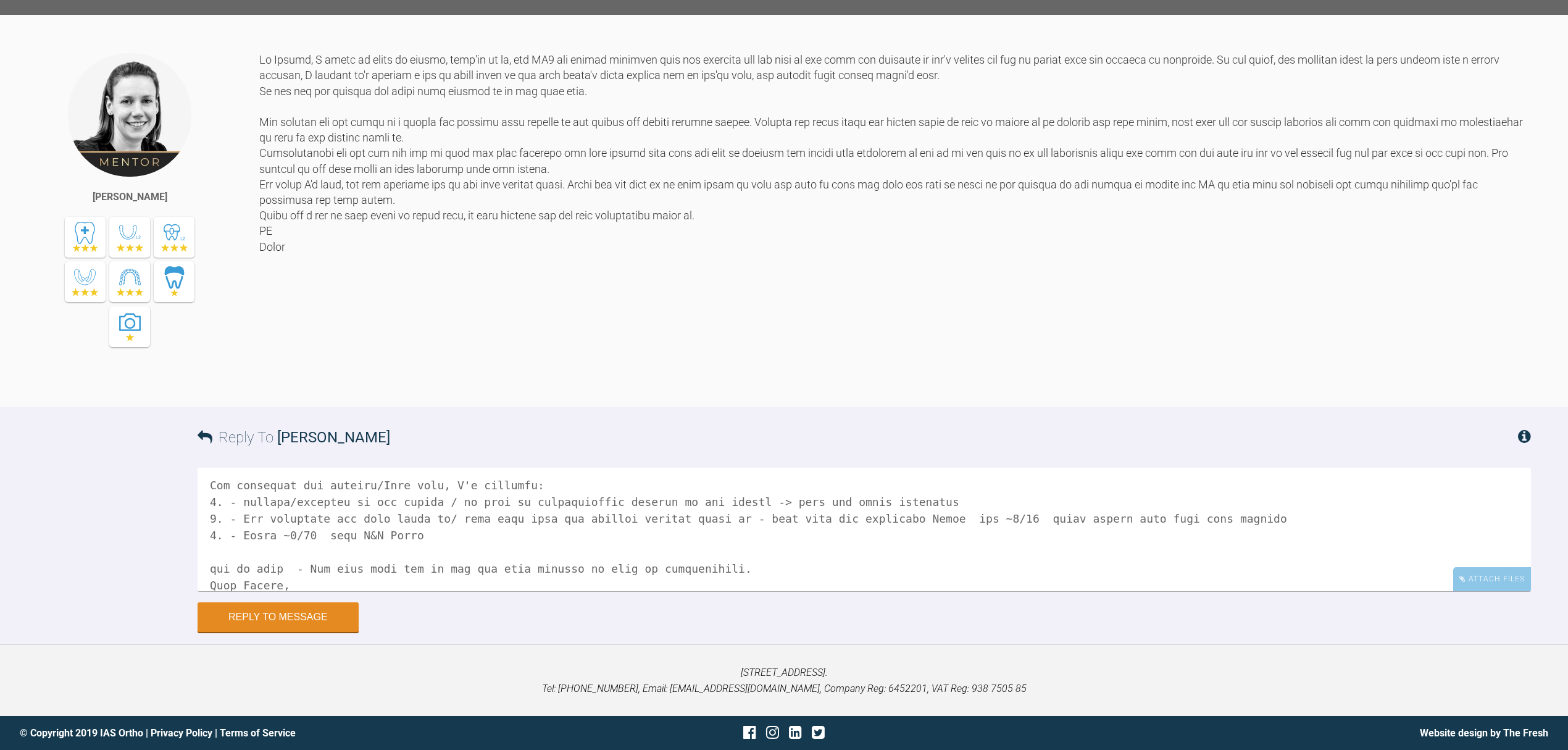
scroll to position [220, 0]
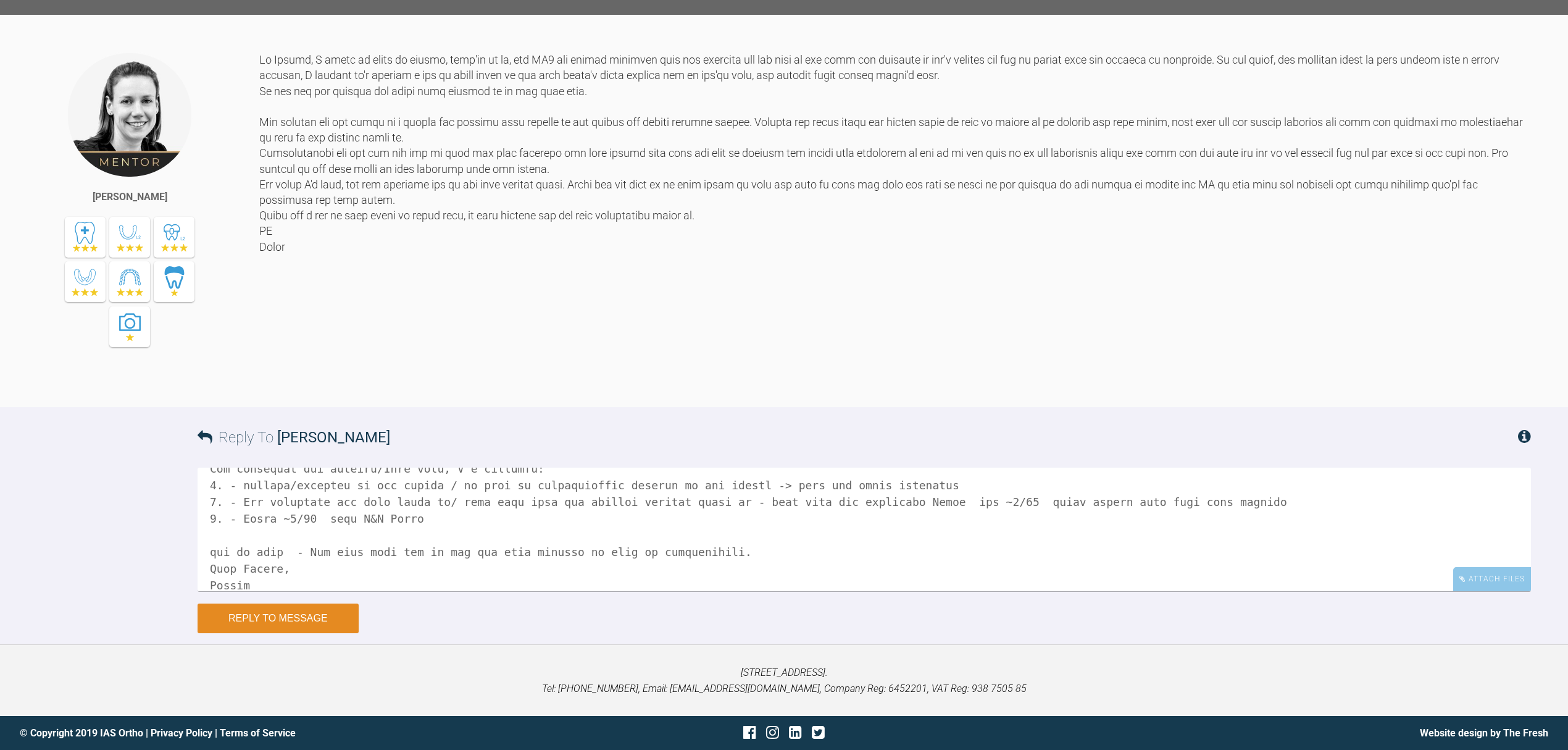
type textarea "Hi [PERSON_NAME], When you say the lowers 'coming back further' - is that becau…"
click at [319, 623] on button "Reply to Message" at bounding box center [278, 618] width 161 height 30
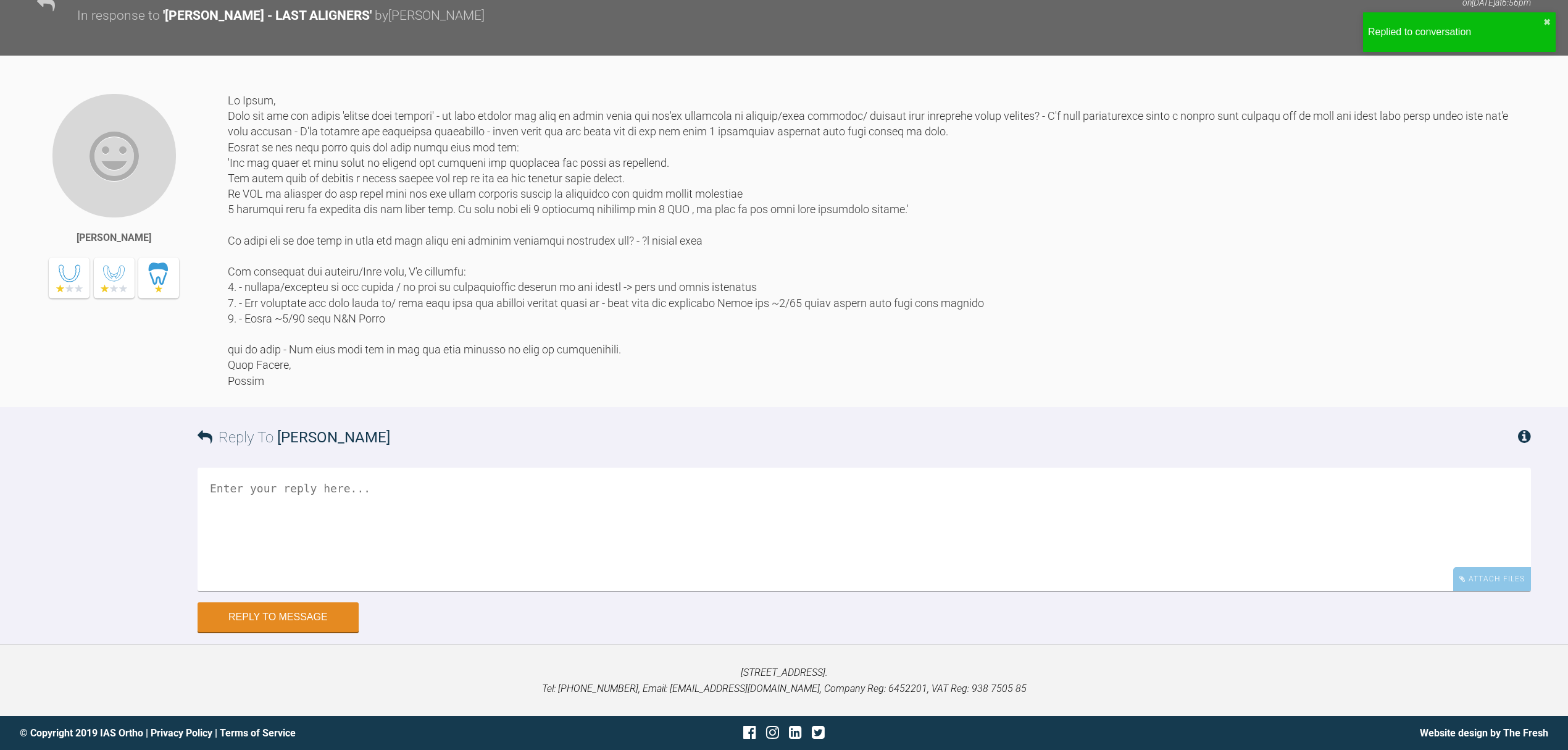
scroll to position [12790, 0]
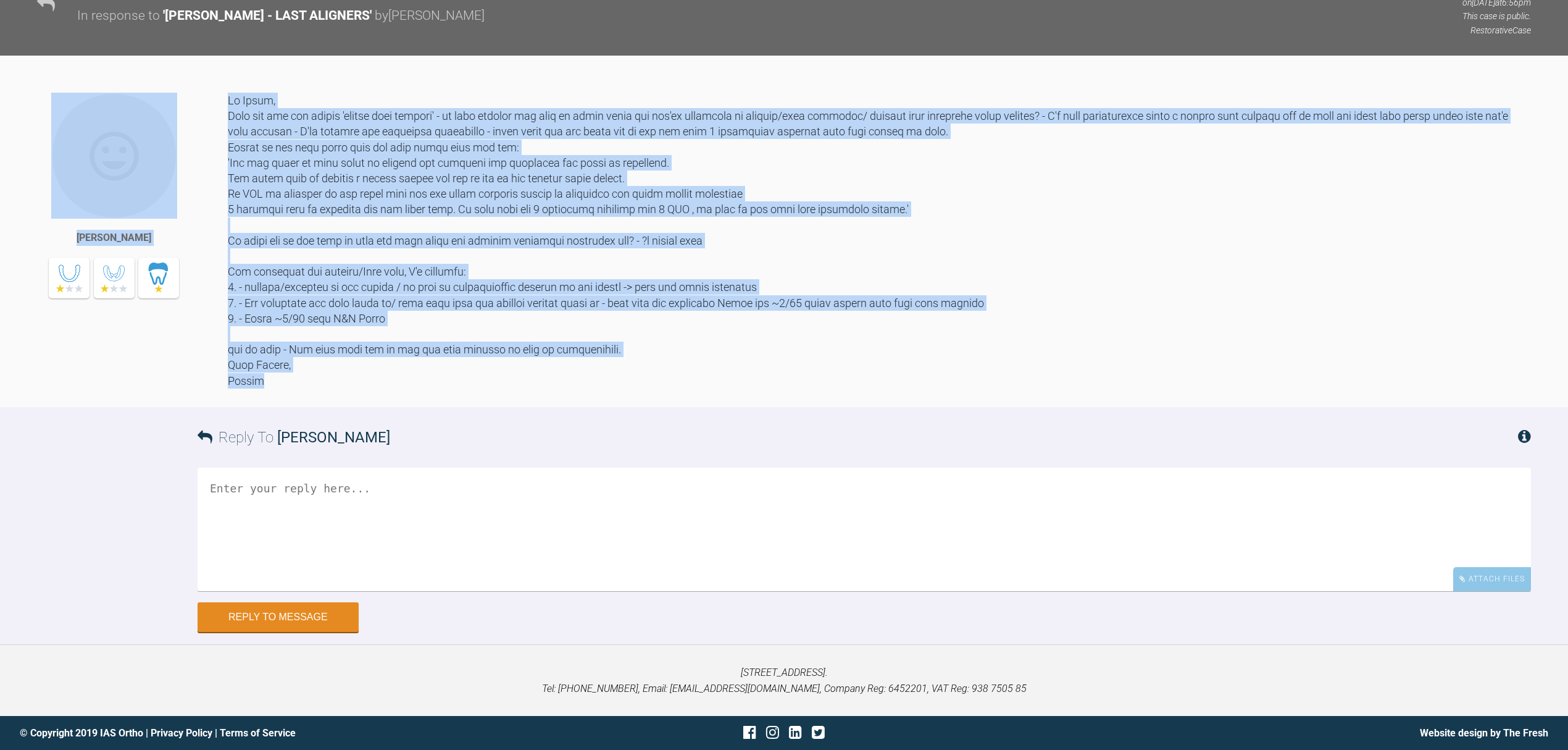
drag, startPoint x: 264, startPoint y: 382, endPoint x: 185, endPoint y: 121, distance: 272.7
click at [185, 121] on div "[PERSON_NAME]" at bounding box center [784, 250] width 1568 height 314
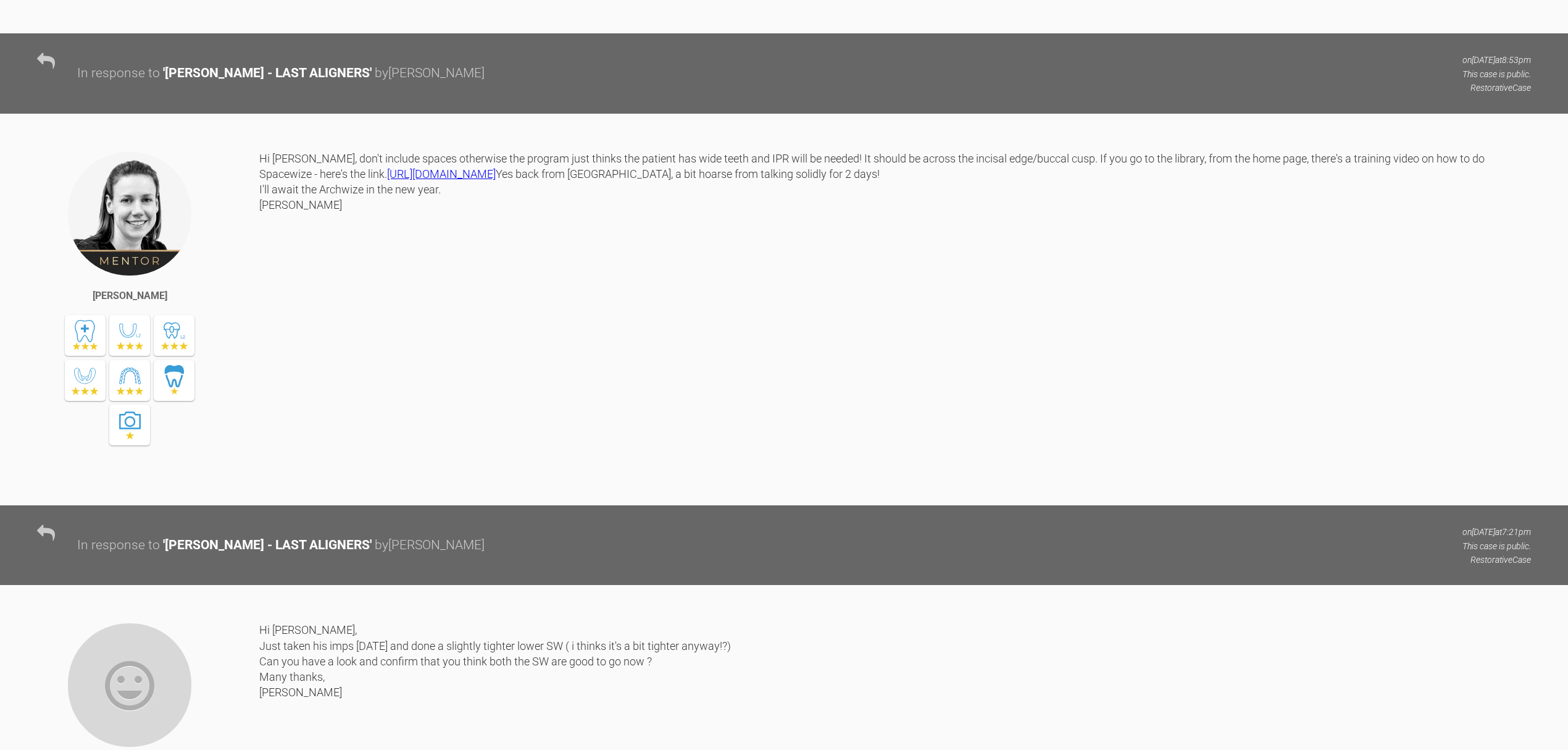
scroll to position [3649, 0]
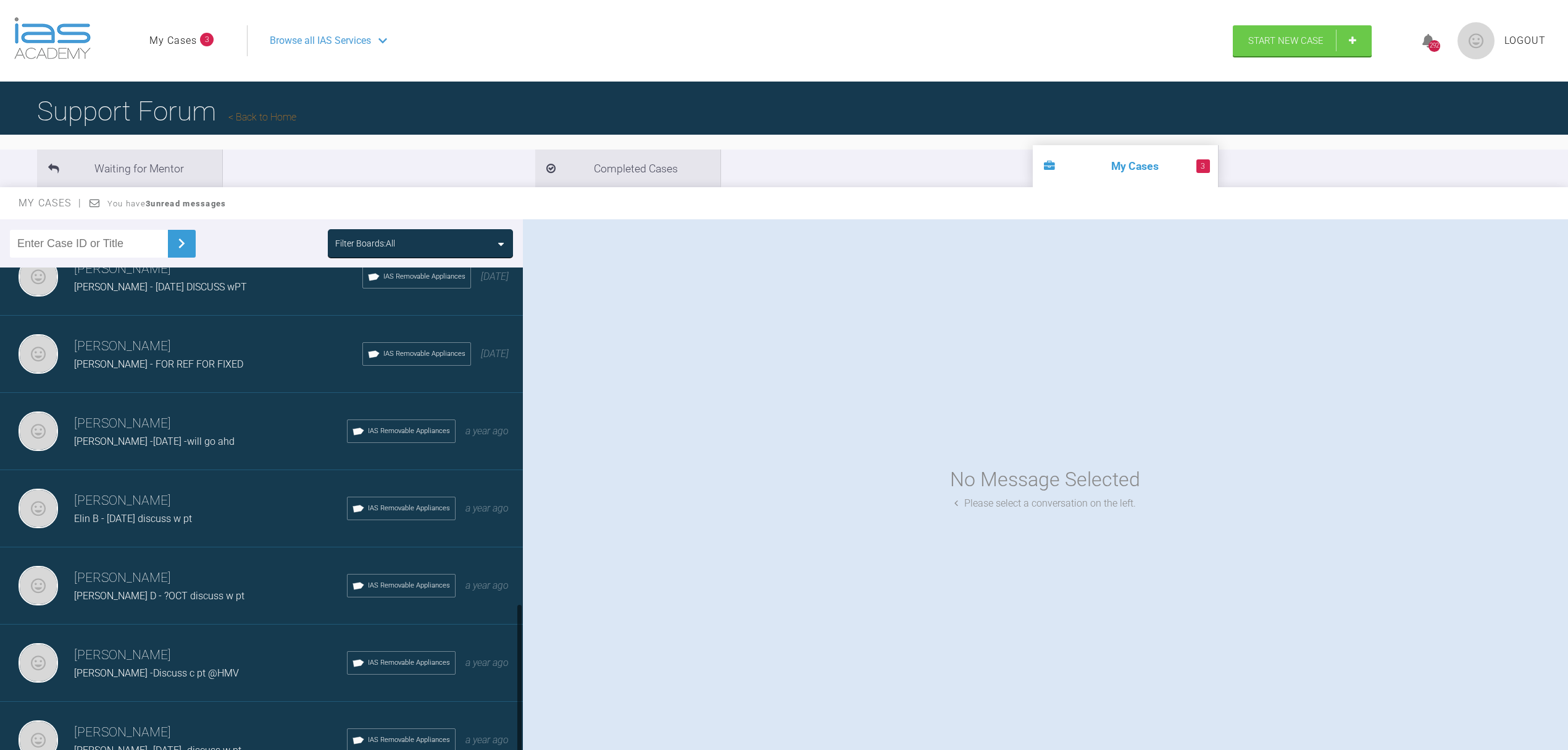
scroll to position [1081, 0]
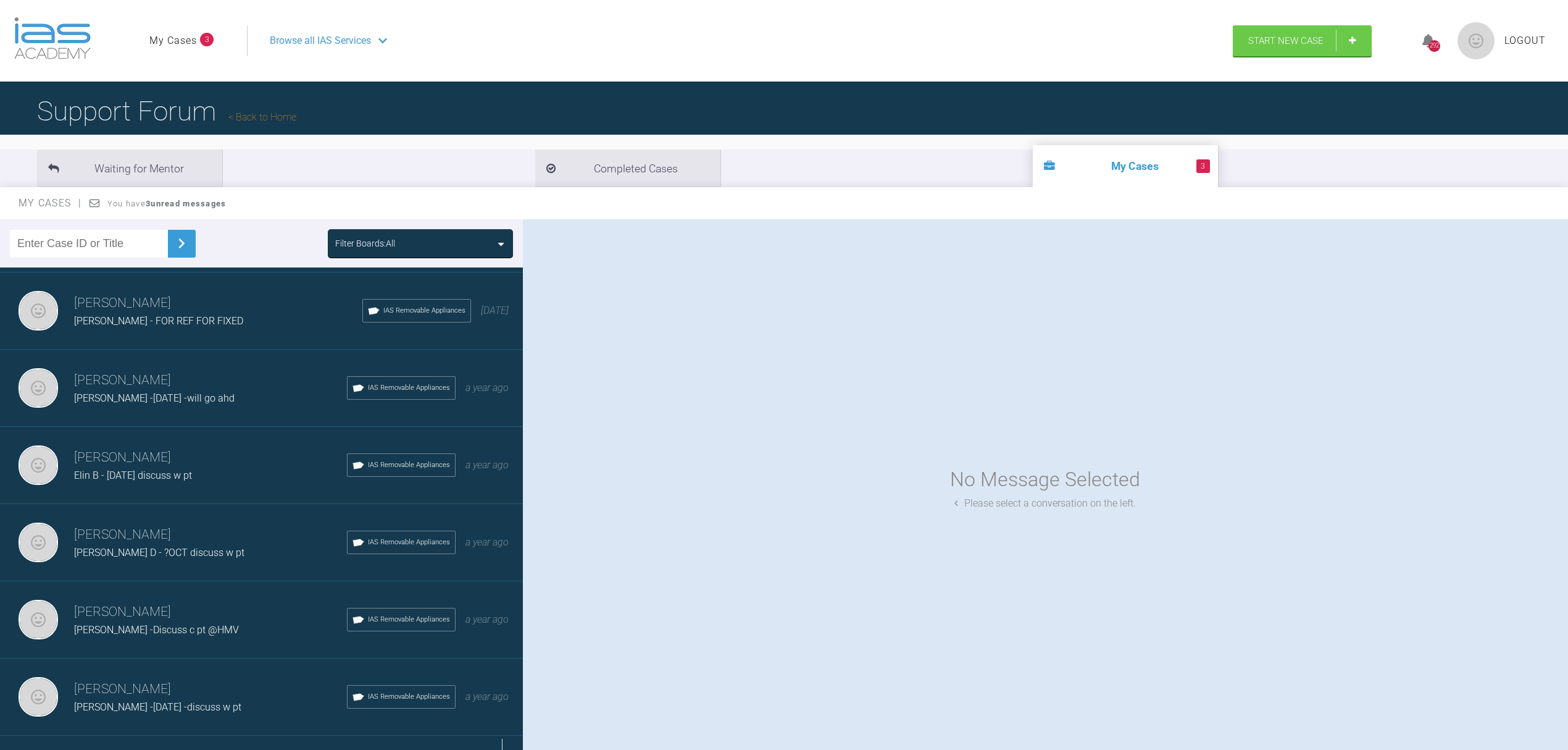
click at [504, 736] on div "Load more" at bounding box center [267, 755] width 536 height 39
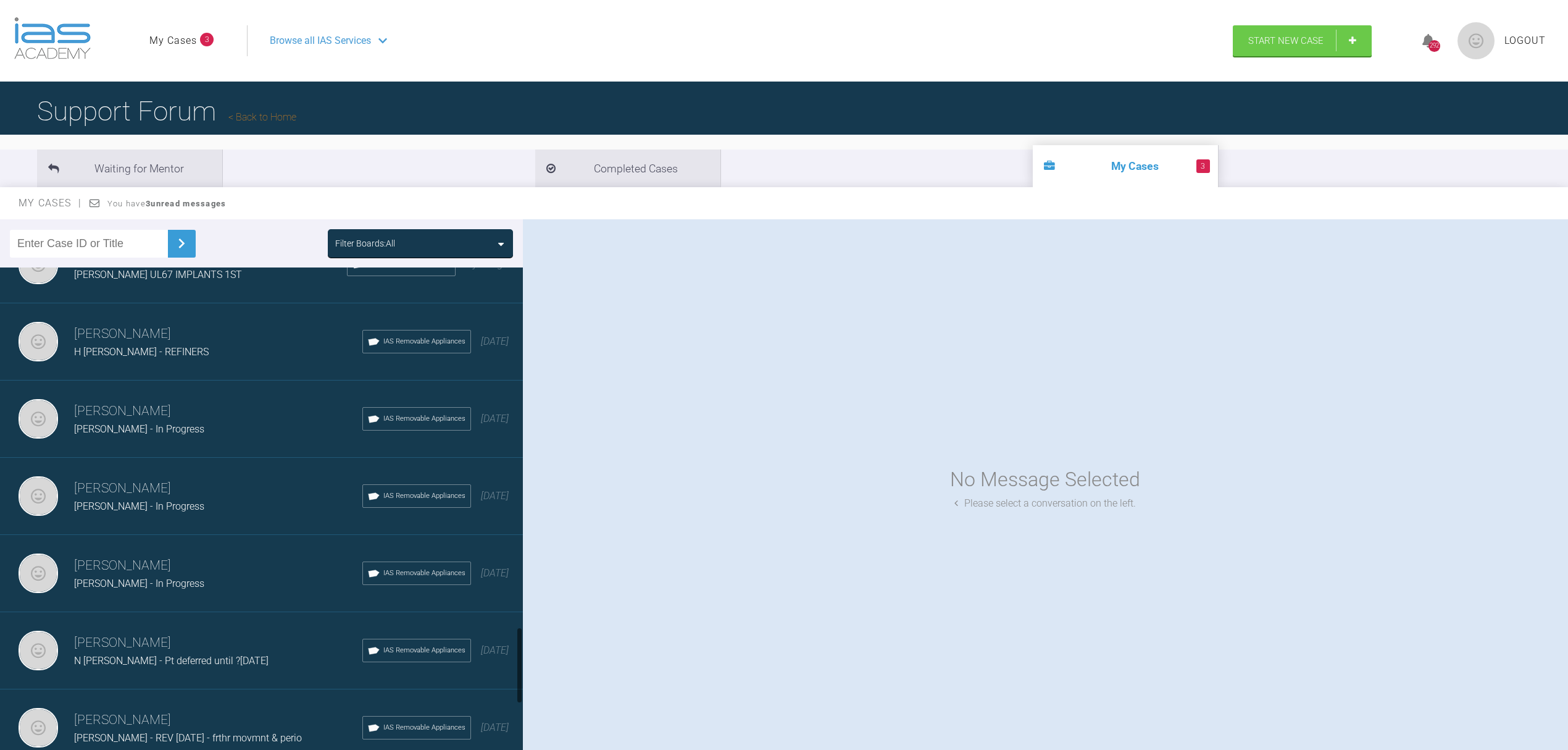
scroll to position [2612, 0]
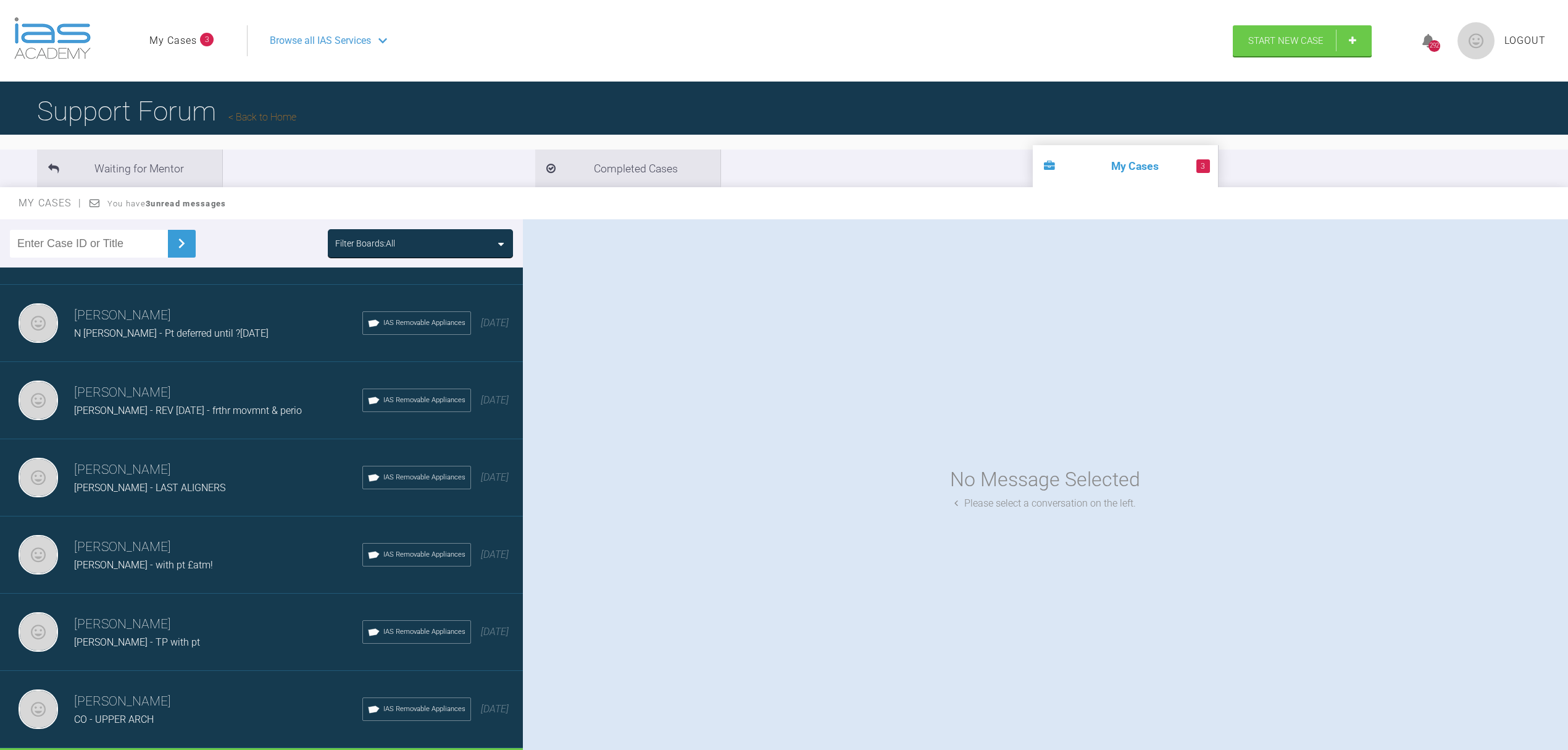
click at [141, 480] on div "[PERSON_NAME] - LAST ALIGNERS" at bounding box center [218, 488] width 288 height 16
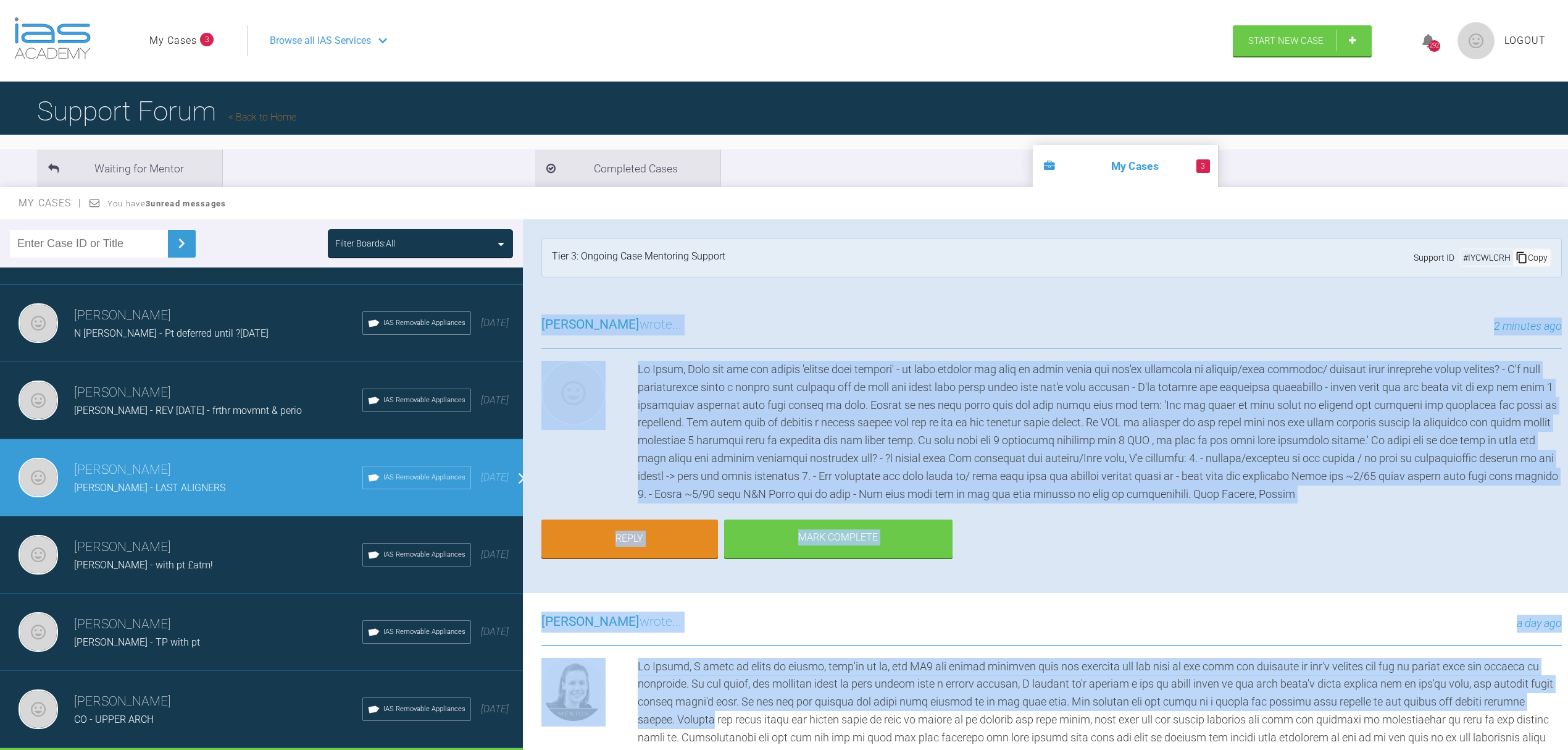
drag, startPoint x: 541, startPoint y: 319, endPoint x: 710, endPoint y: 707, distance: 423.2
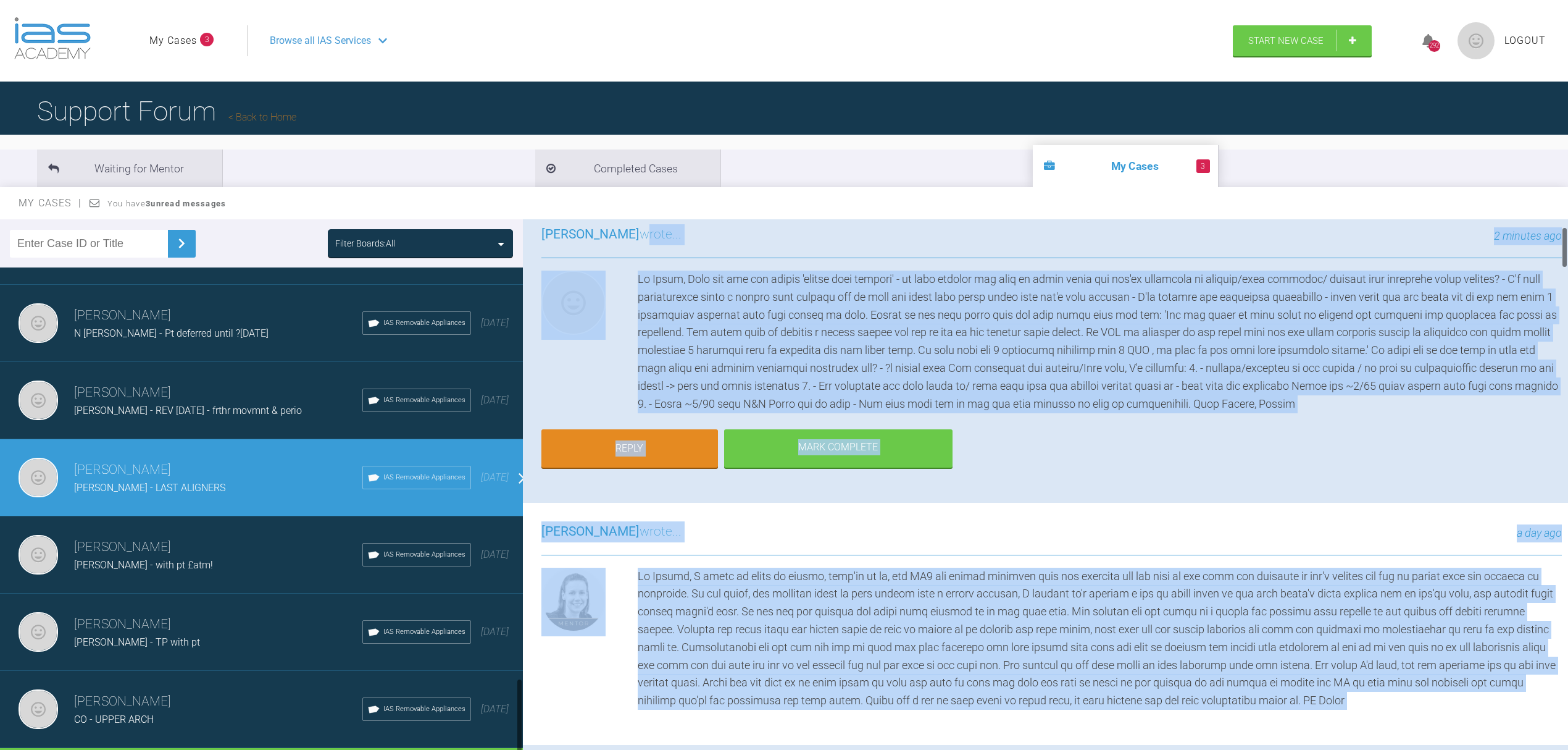
scroll to position [46, 0]
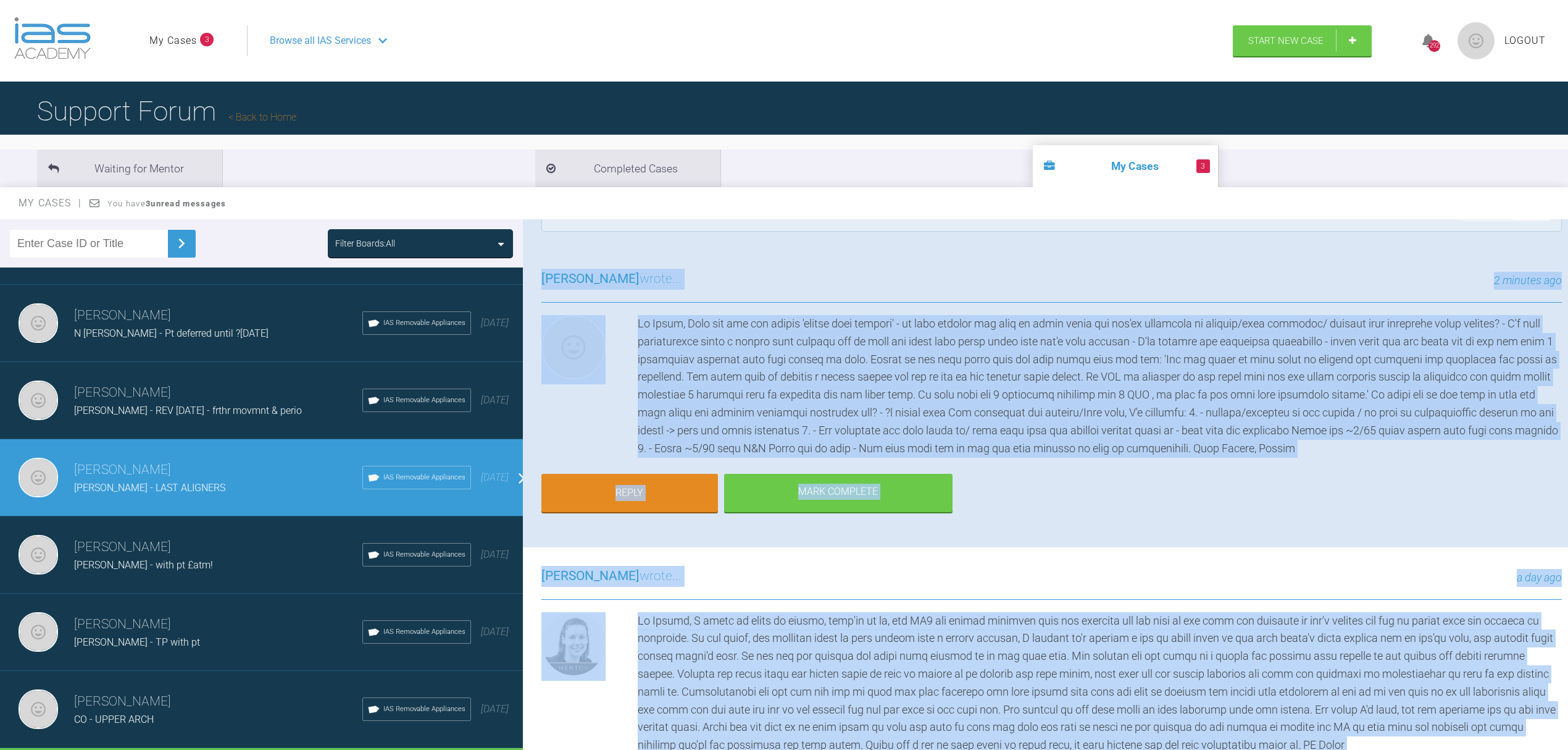
drag, startPoint x: 1147, startPoint y: 616, endPoint x: 543, endPoint y: 278, distance: 692.1
copy div "[PERSON_NAME] wrote... 2 minutes ago Hi [PERSON_NAME], When you say the lowers …"
